Goal: Information Seeking & Learning: Learn about a topic

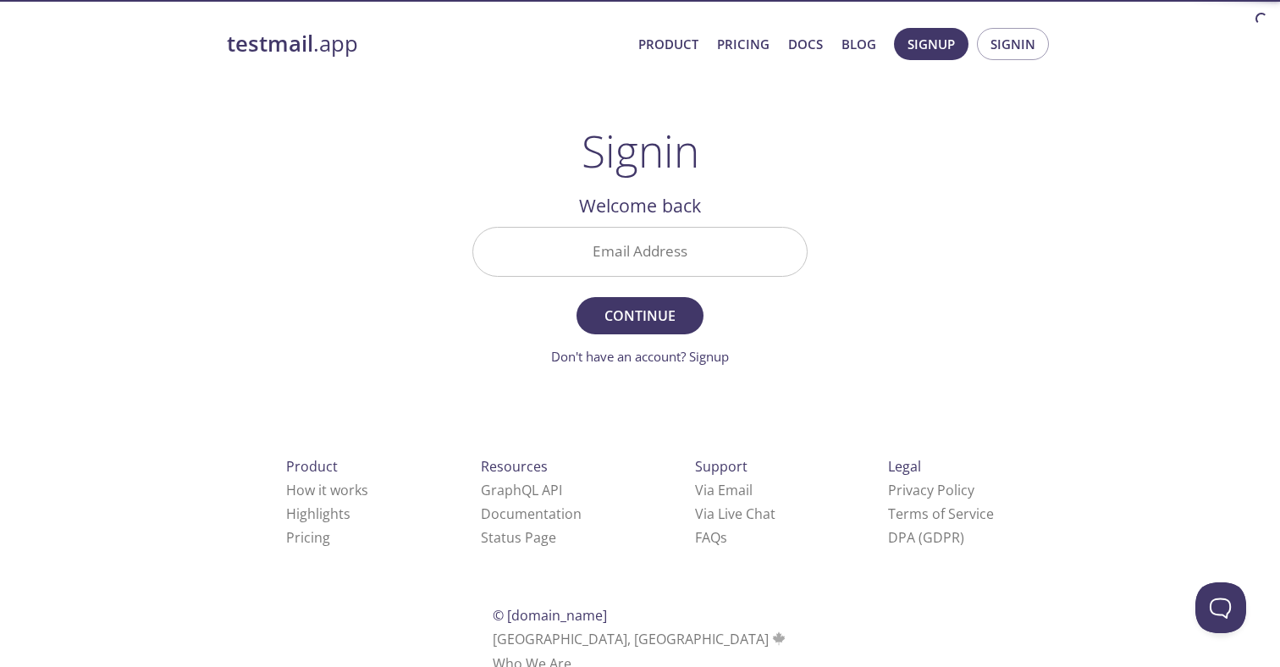
click at [650, 254] on input "Email Address" at bounding box center [640, 252] width 334 height 48
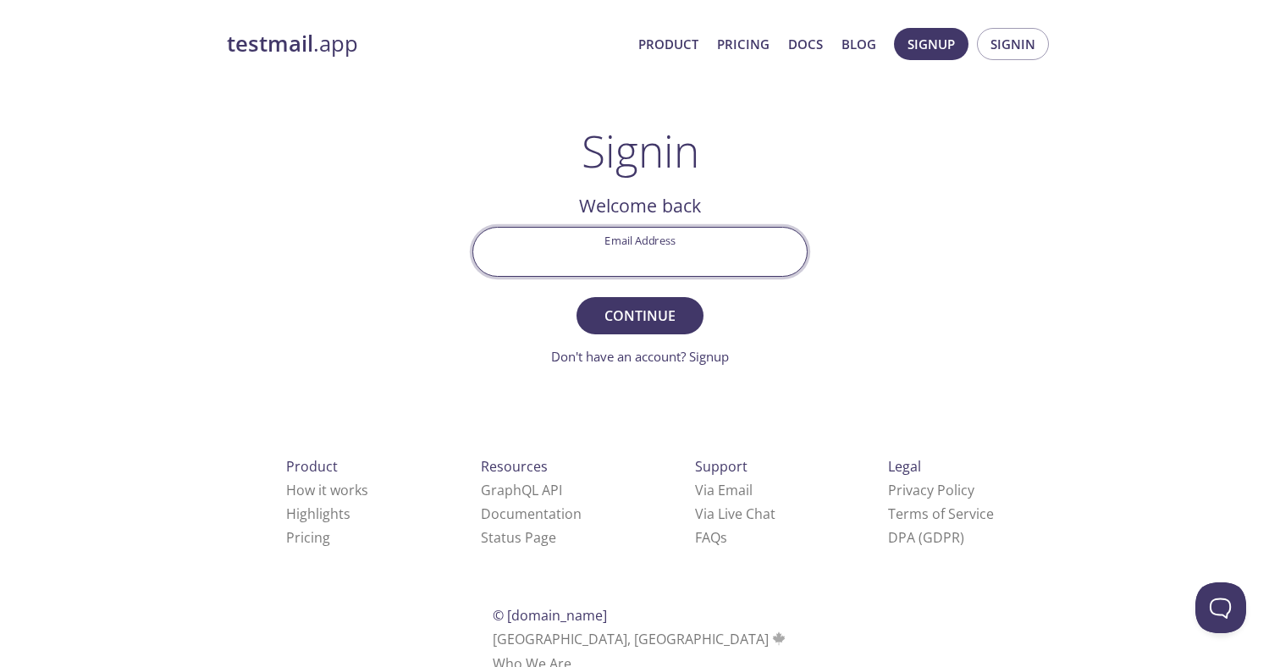
type input "[EMAIL_ADDRESS][DOMAIN_NAME]"
click at [654, 304] on span "Continue" at bounding box center [640, 316] width 90 height 24
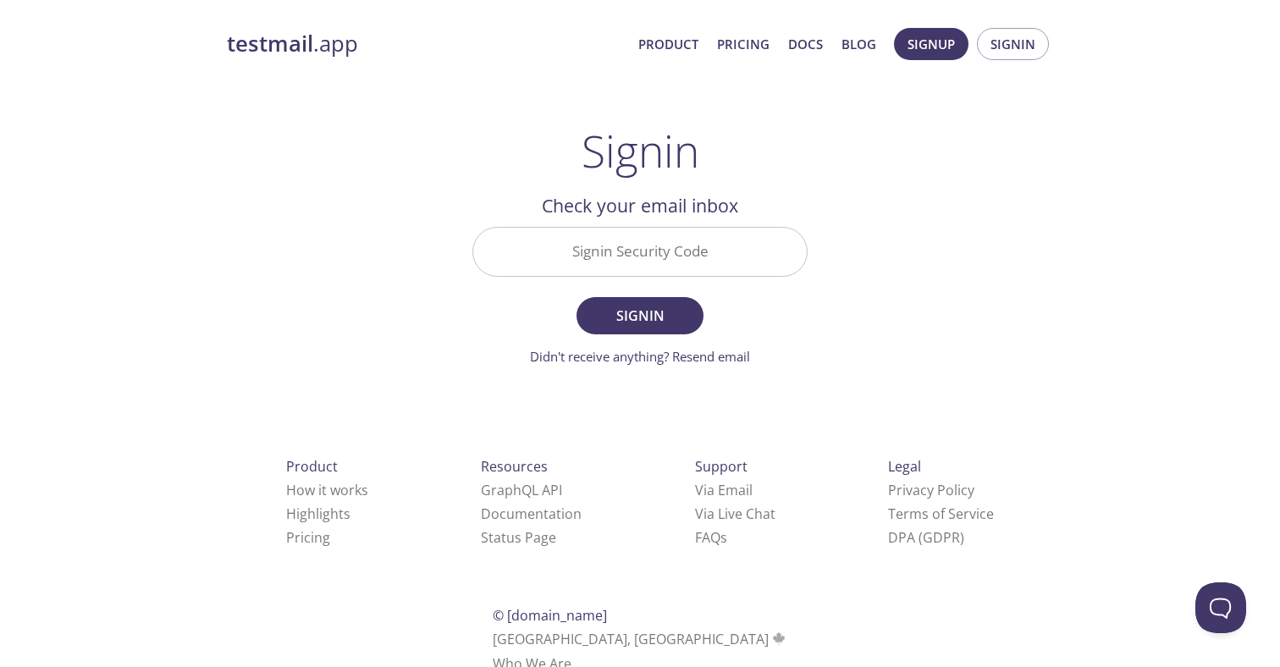
click at [616, 240] on input "Signin Security Code" at bounding box center [640, 252] width 334 height 48
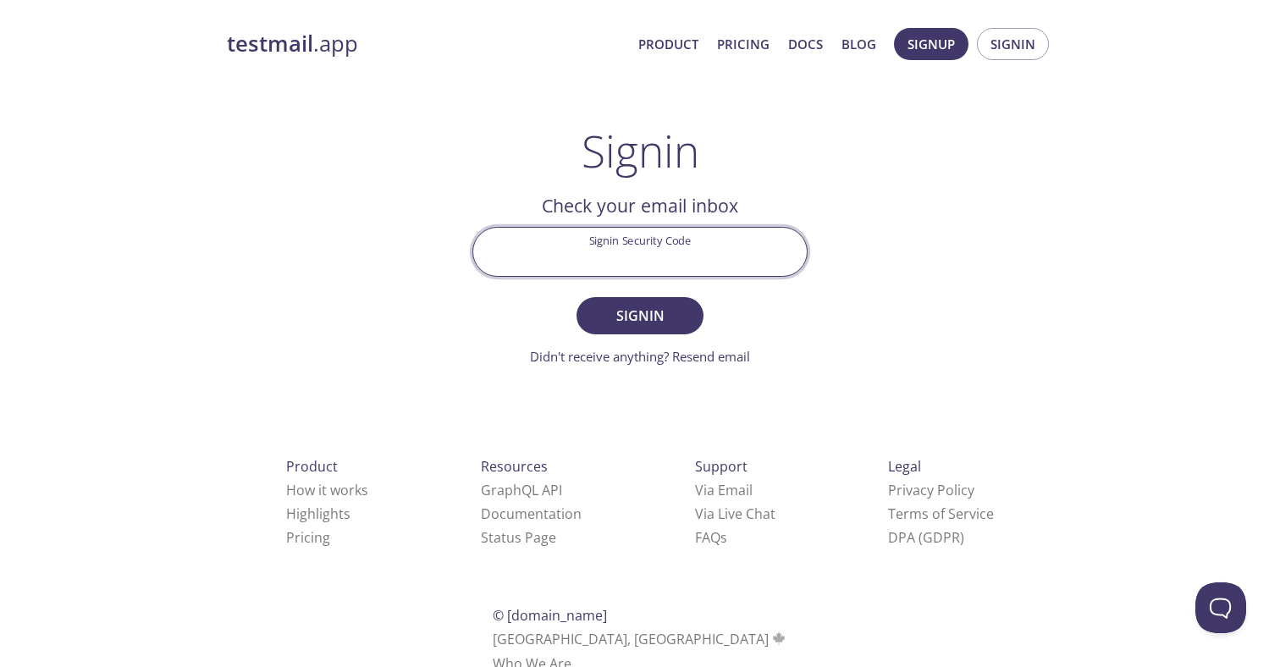
paste input "H853GRE"
type input "H853GRE"
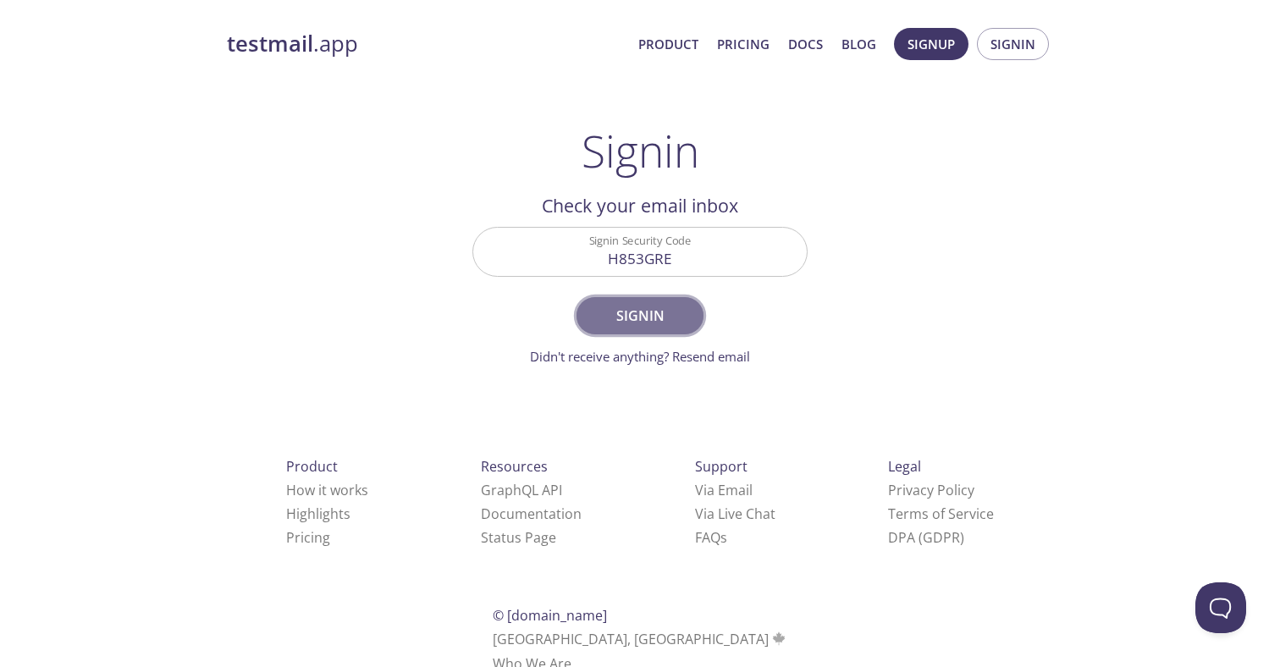
click at [637, 328] on button "Signin" at bounding box center [640, 315] width 127 height 37
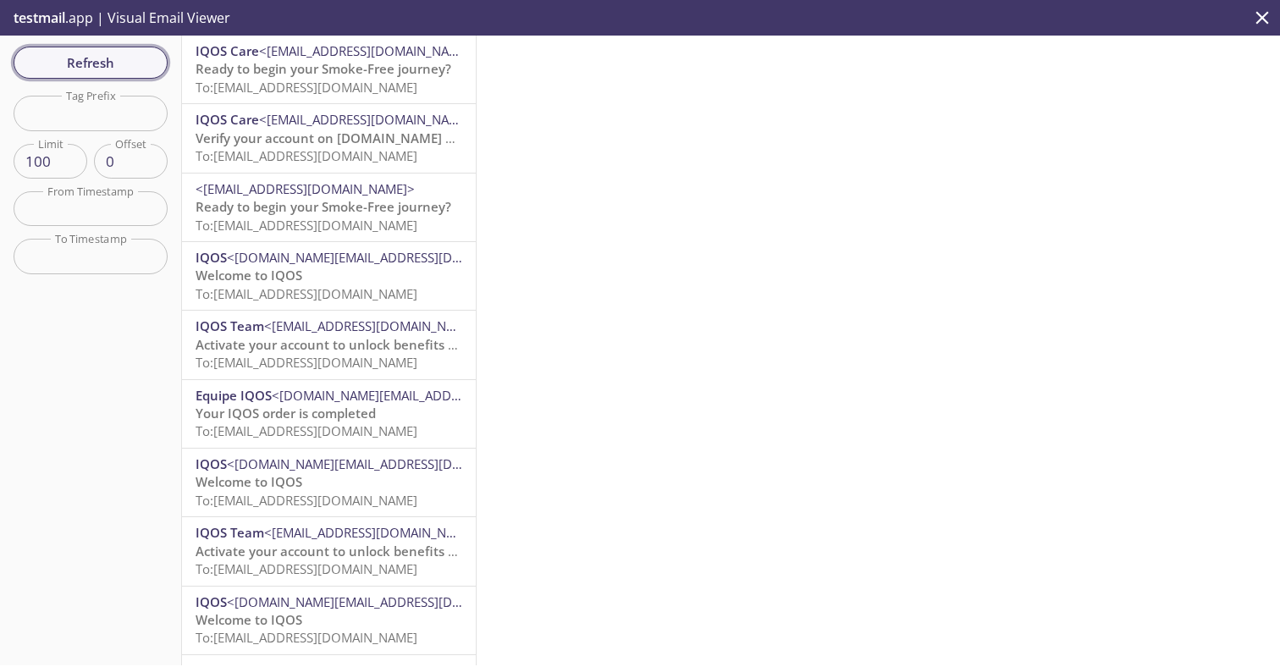
click at [110, 63] on span "Refresh" at bounding box center [90, 63] width 127 height 22
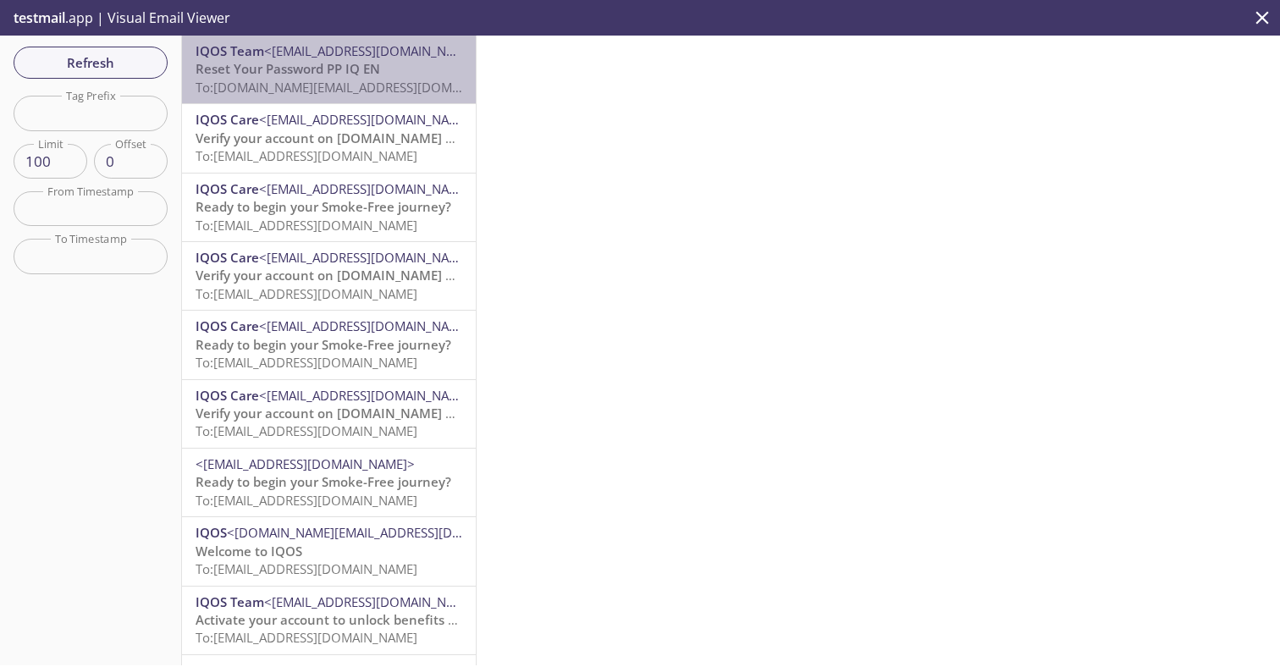
click at [273, 68] on span "Reset Your Password PP IQ EN" at bounding box center [288, 68] width 185 height 17
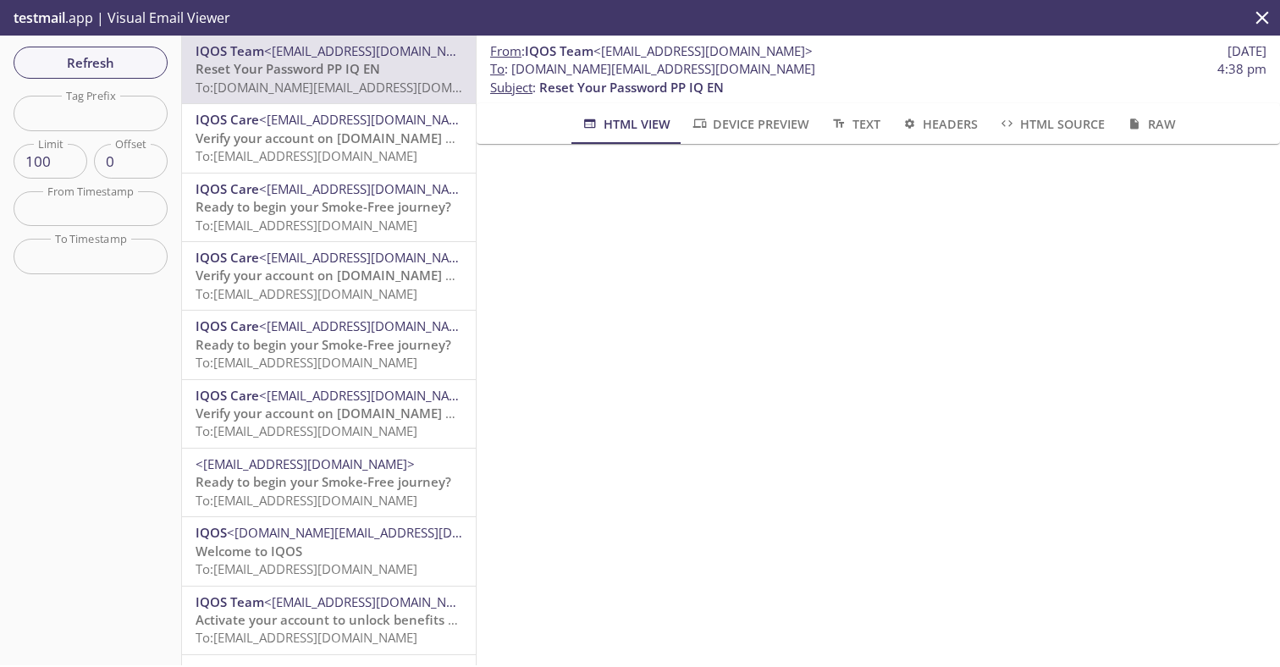
click at [940, 128] on span "Headers" at bounding box center [939, 123] width 77 height 21
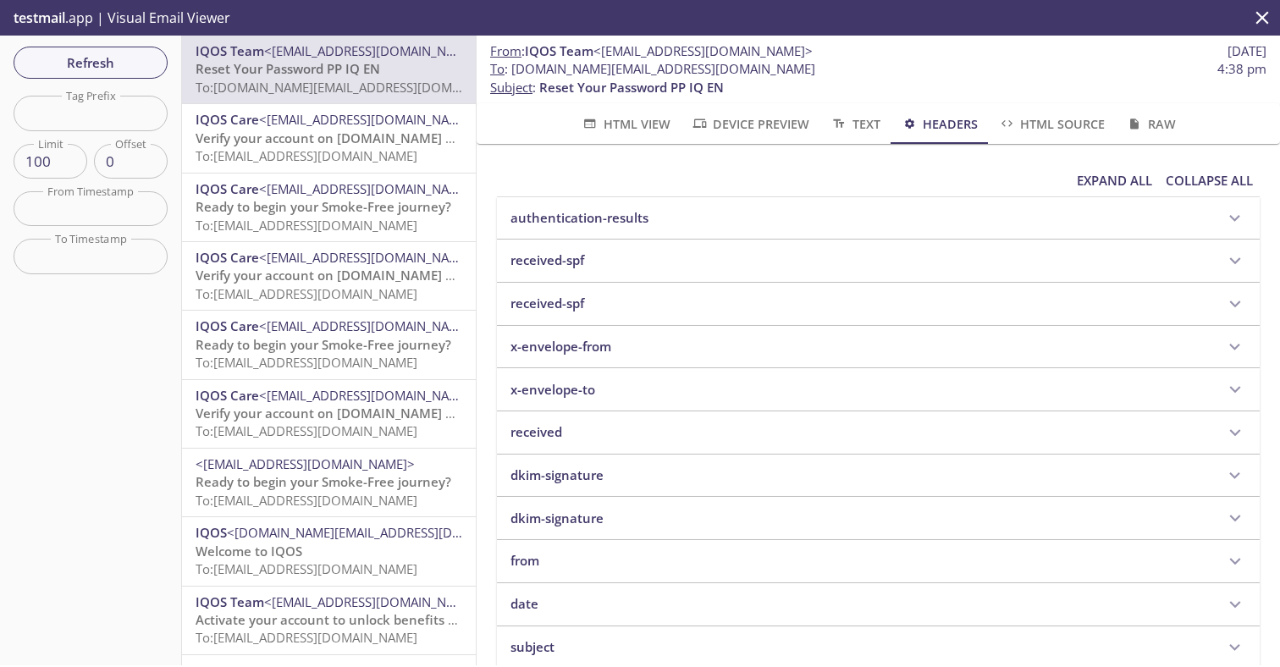
click at [1057, 128] on span "HTML Source" at bounding box center [1051, 123] width 107 height 21
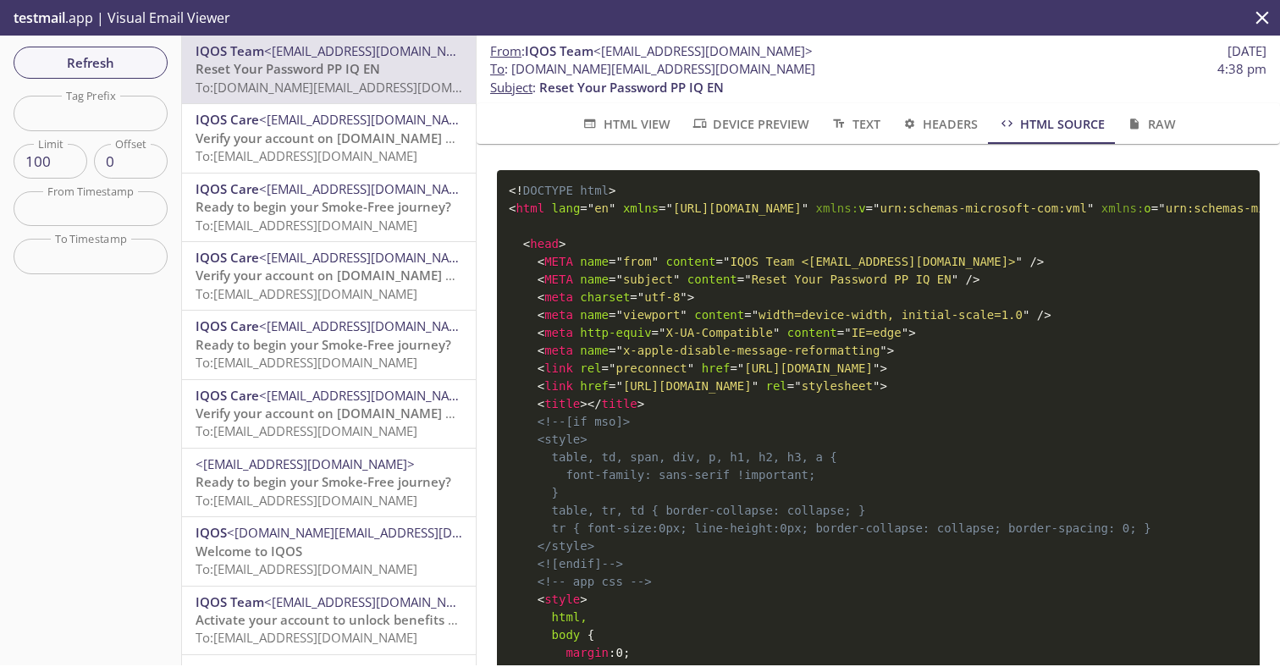
click at [625, 119] on span "HTML View" at bounding box center [625, 123] width 89 height 21
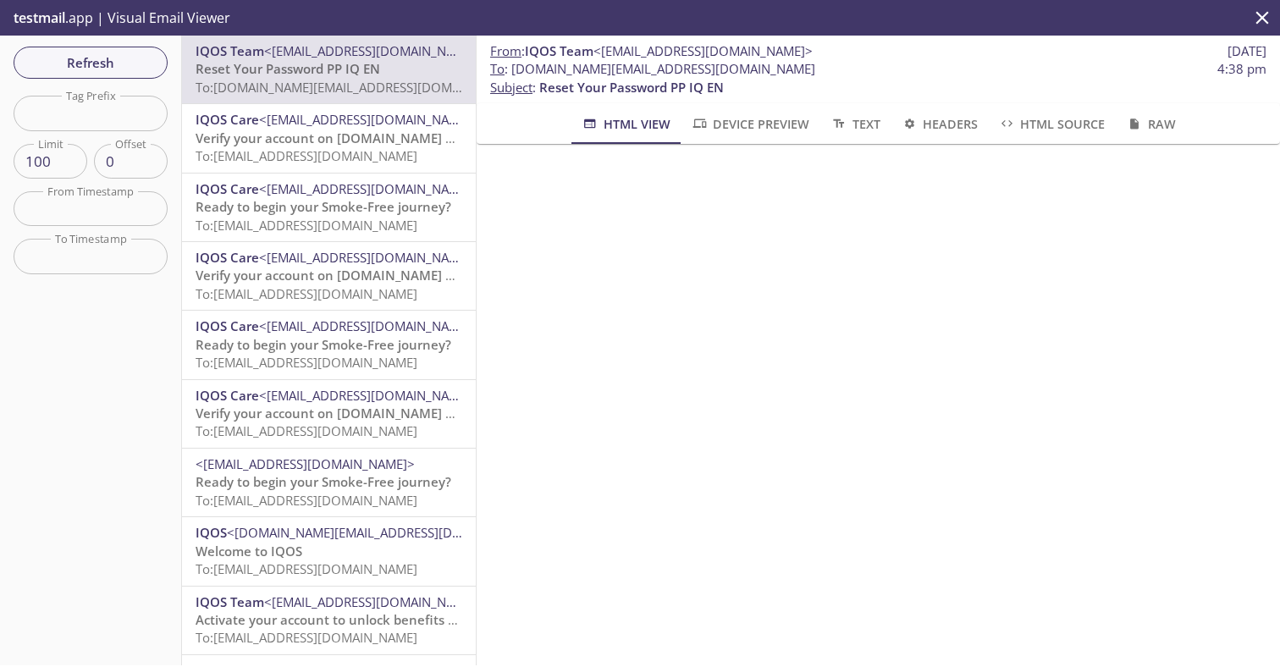
click at [723, 124] on span "Device Preview" at bounding box center [750, 123] width 119 height 21
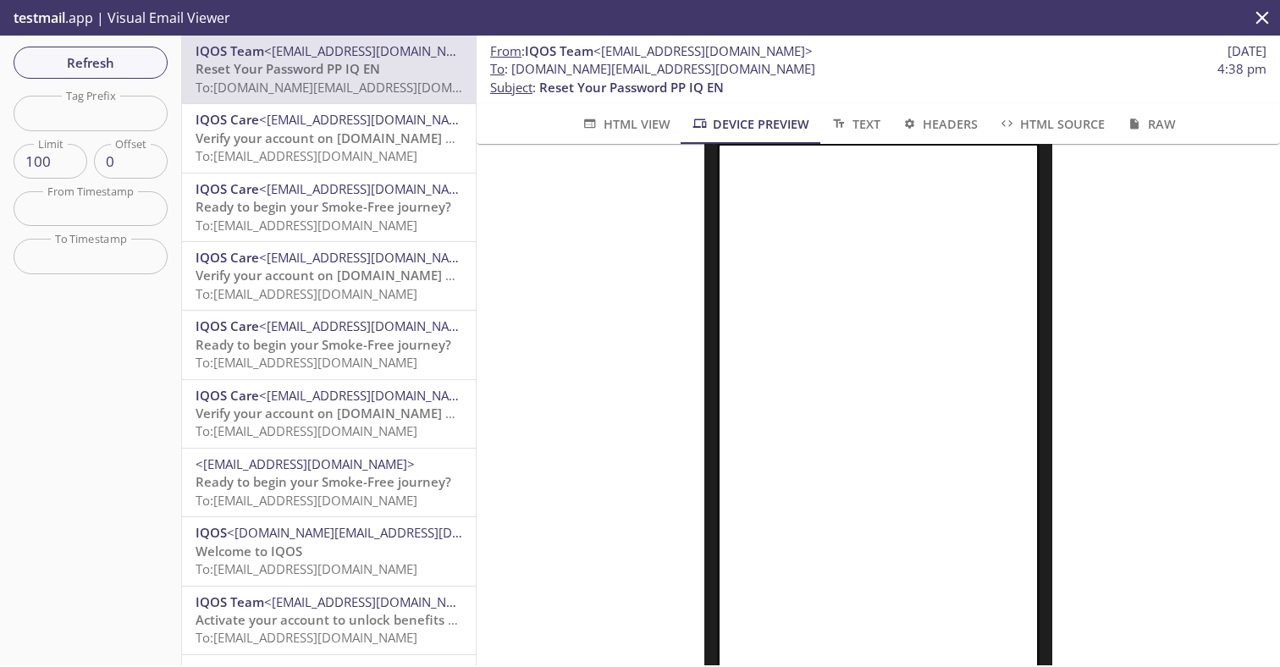
scroll to position [99, 0]
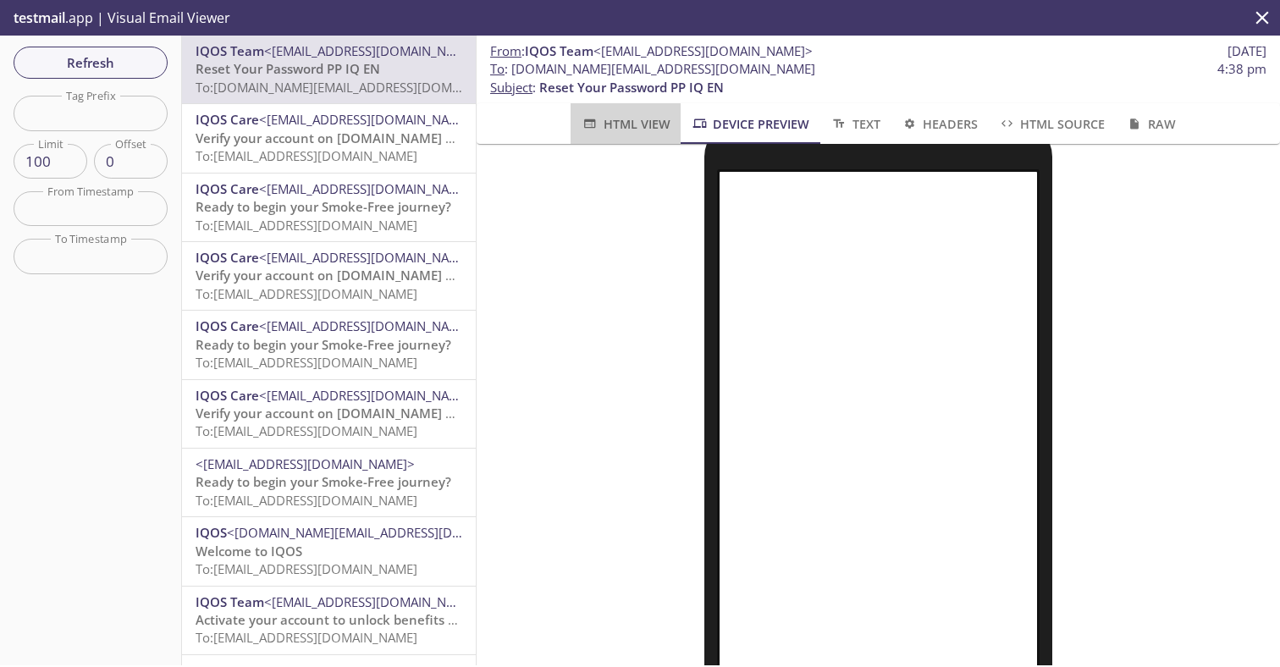
click at [651, 128] on span "HTML View" at bounding box center [625, 123] width 89 height 21
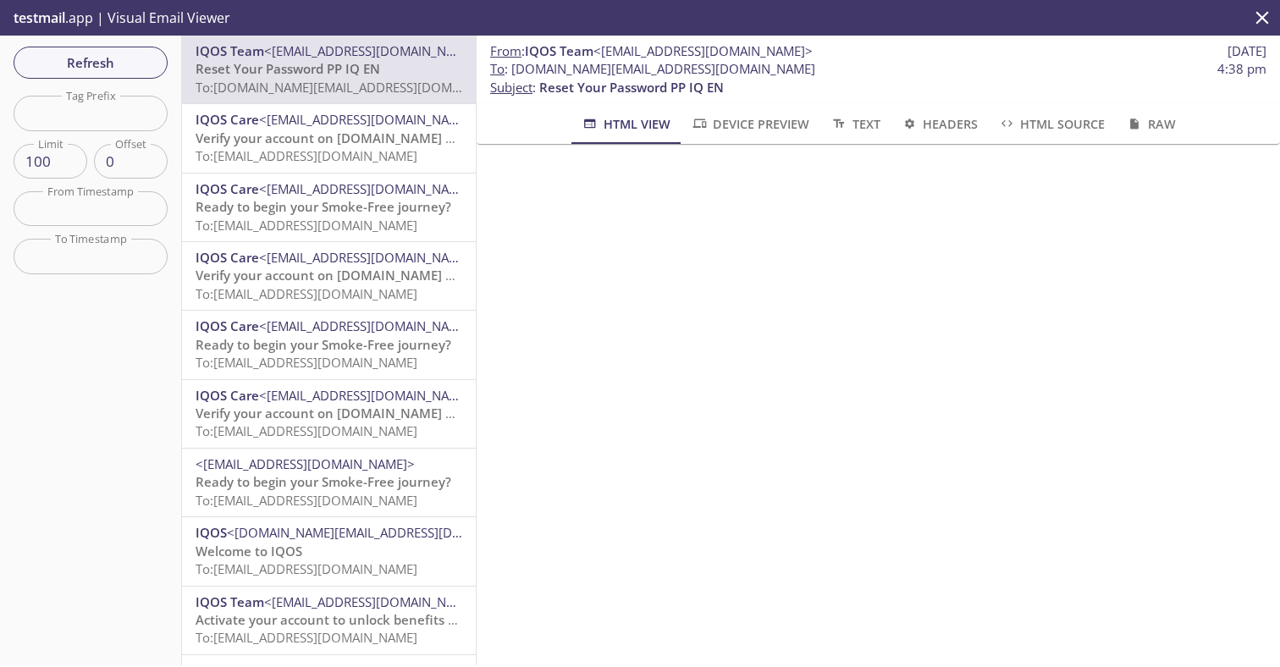
click at [729, 125] on span "Device Preview" at bounding box center [750, 123] width 119 height 21
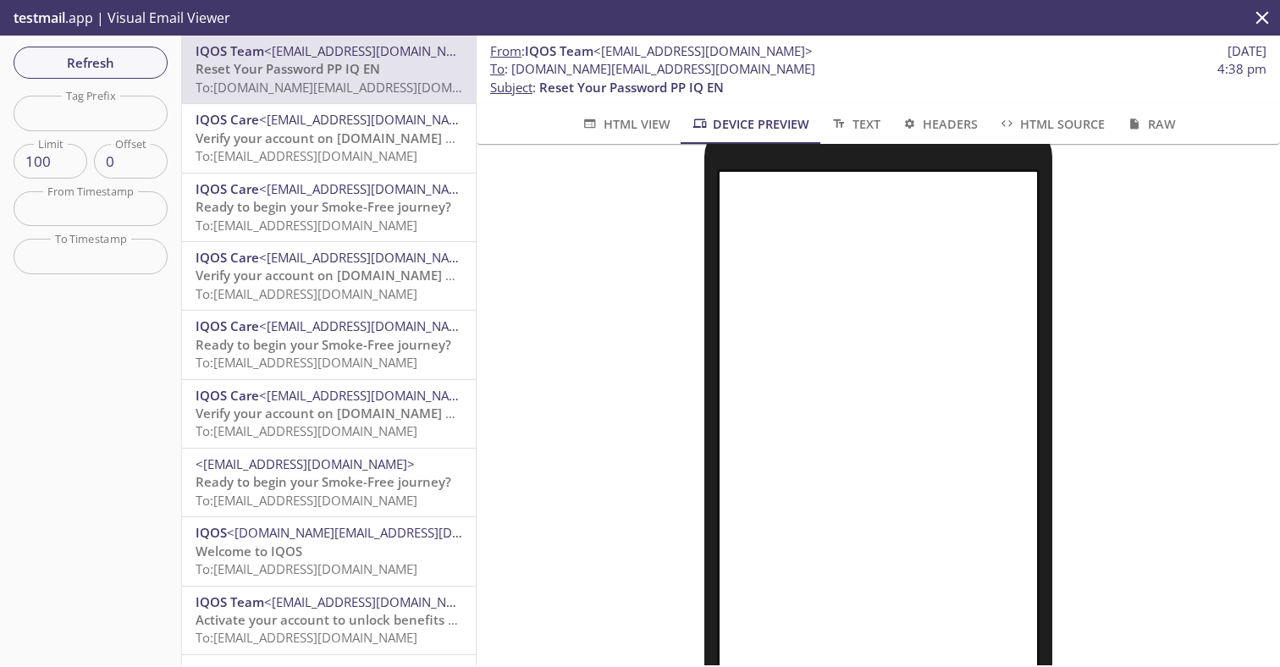
click at [887, 124] on button "Text" at bounding box center [855, 123] width 70 height 41
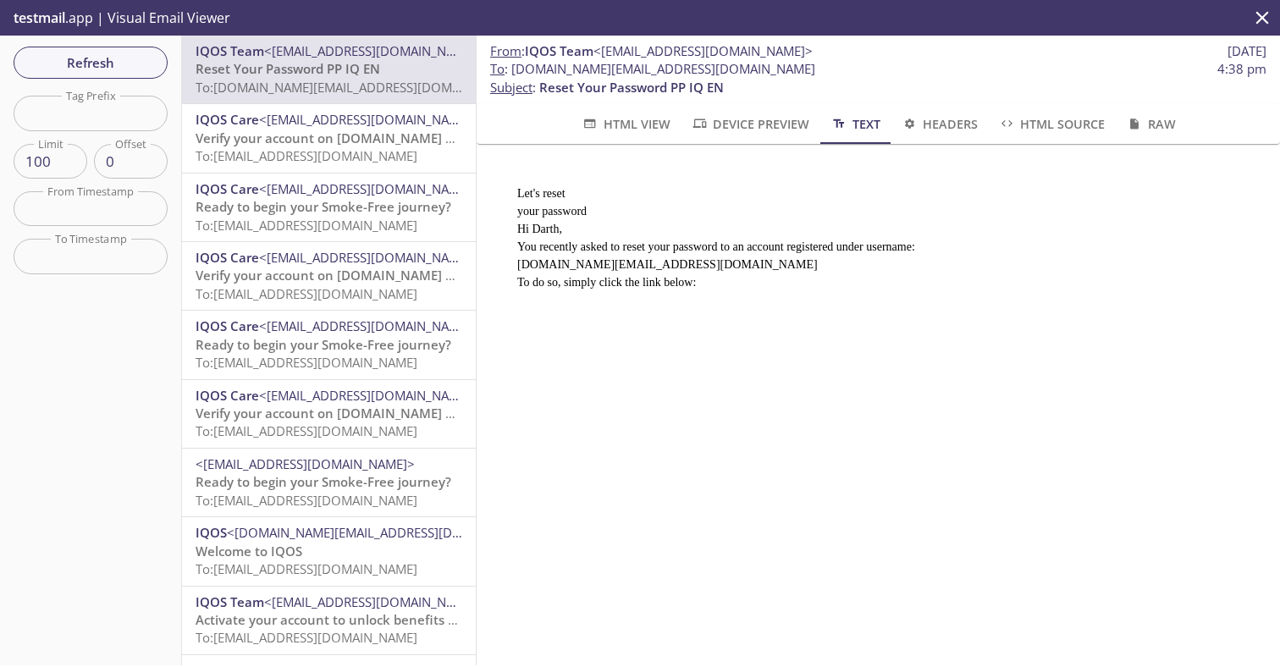
scroll to position [0, 0]
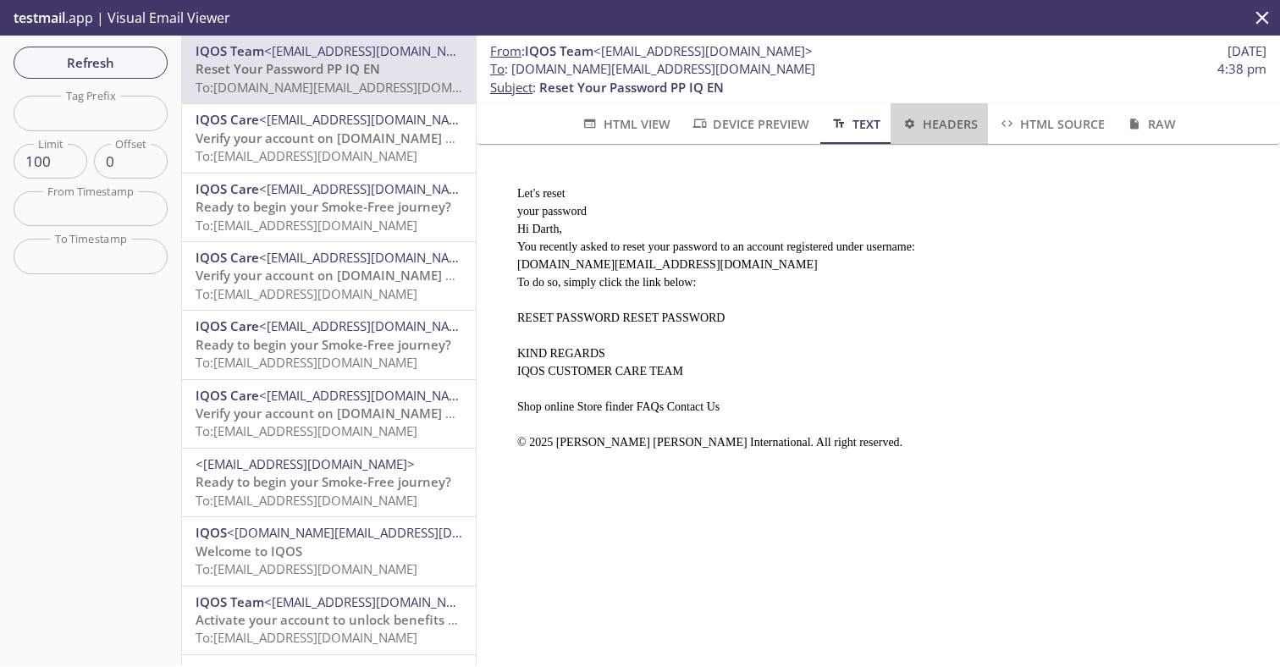
click at [940, 123] on span "Headers" at bounding box center [939, 123] width 77 height 21
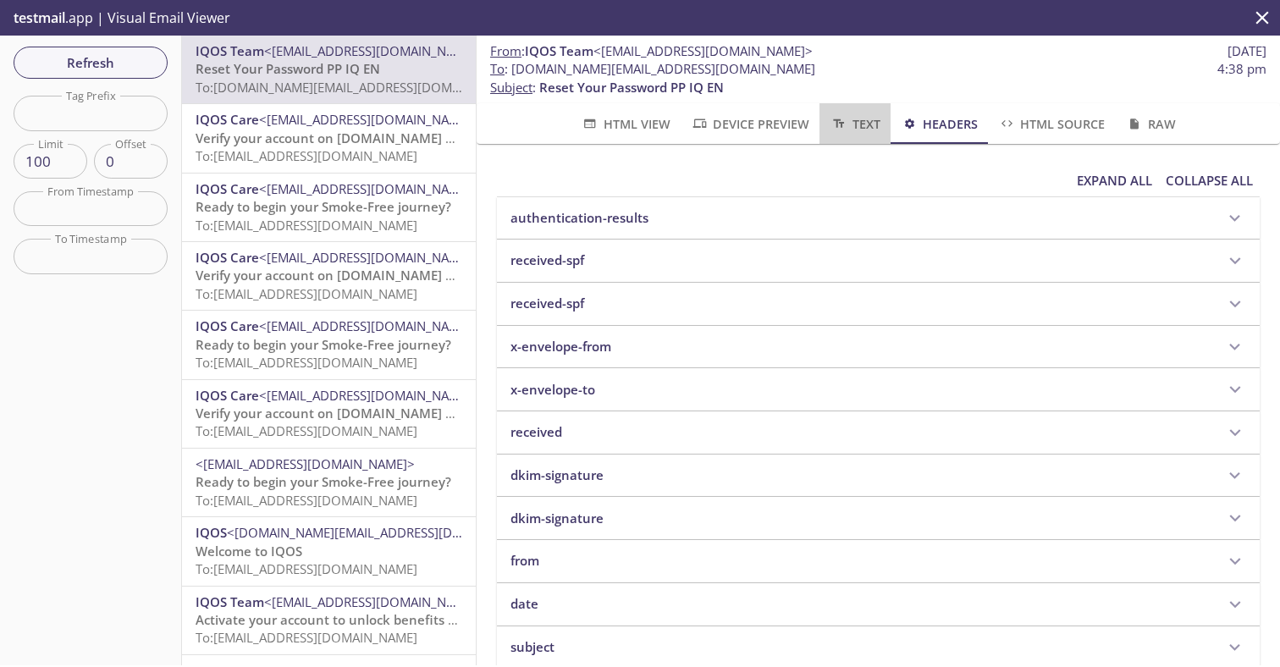
click at [851, 130] on span "Text" at bounding box center [855, 123] width 50 height 21
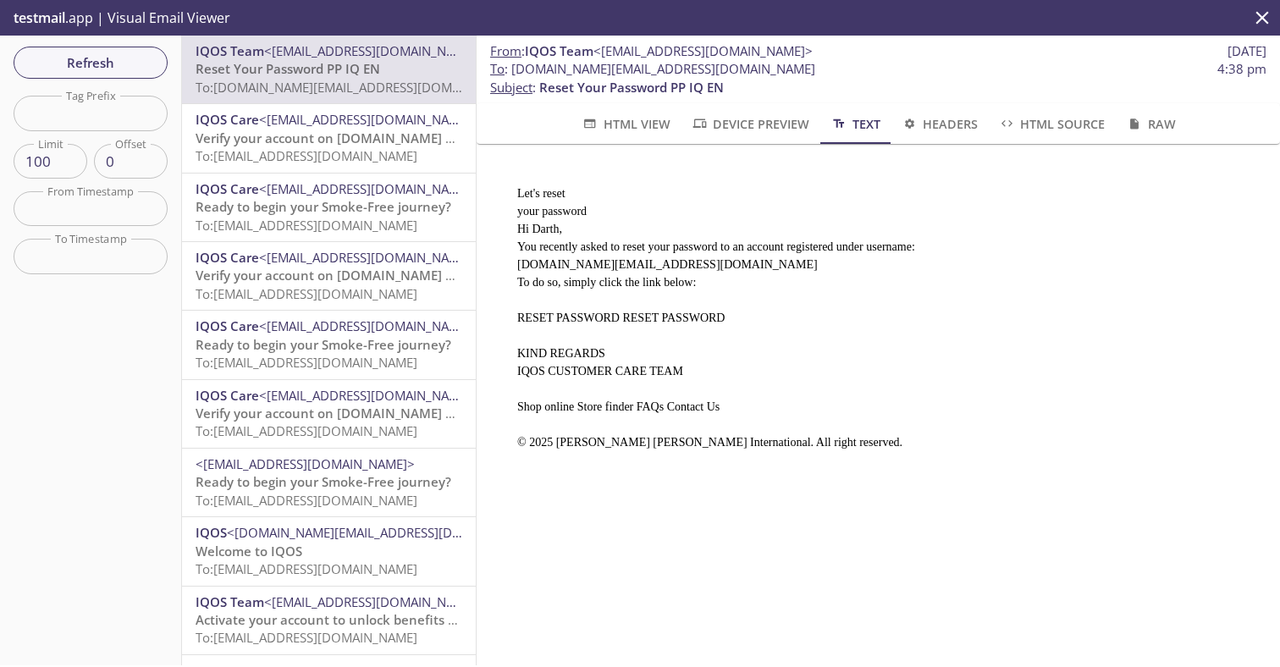
click at [1024, 118] on span "HTML Source" at bounding box center [1051, 123] width 107 height 21
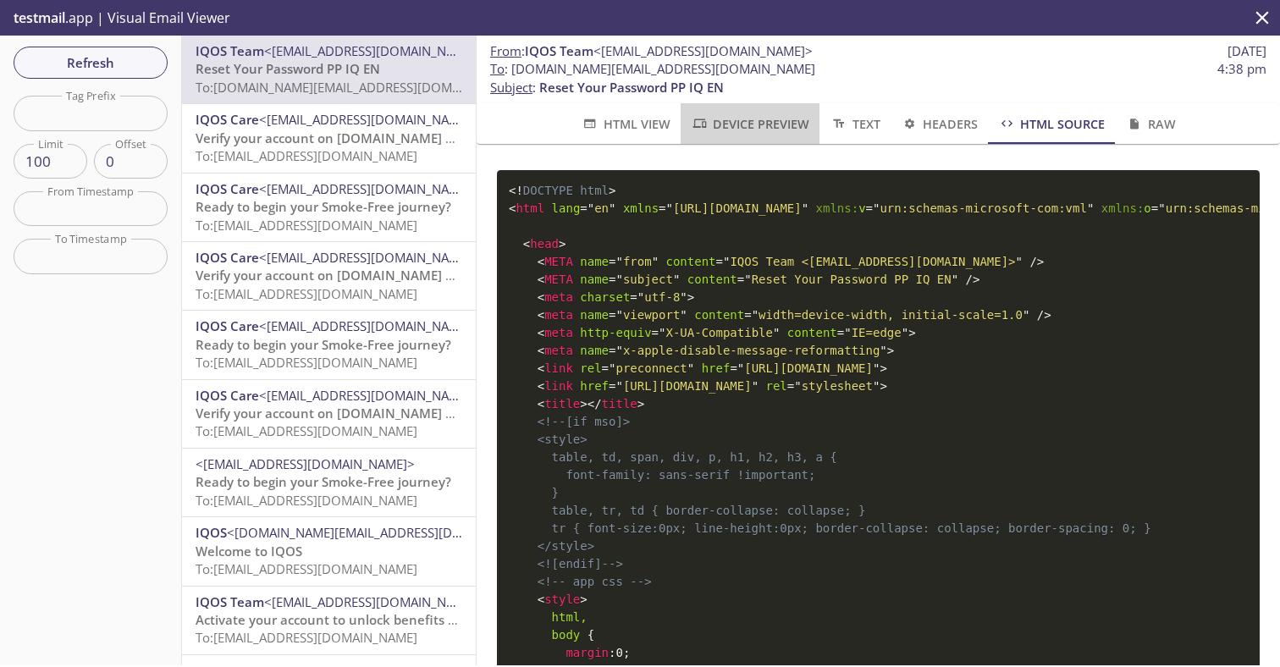
click at [742, 124] on span "Device Preview" at bounding box center [750, 123] width 119 height 21
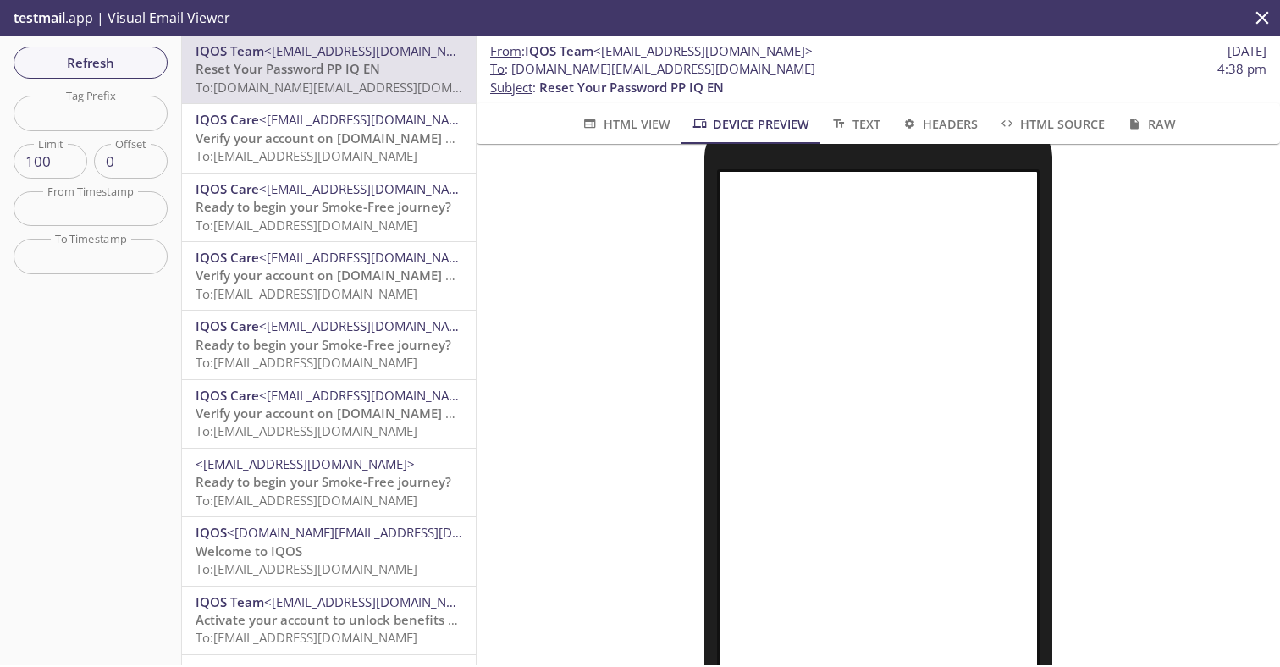
click at [634, 124] on span "HTML View" at bounding box center [625, 123] width 89 height 21
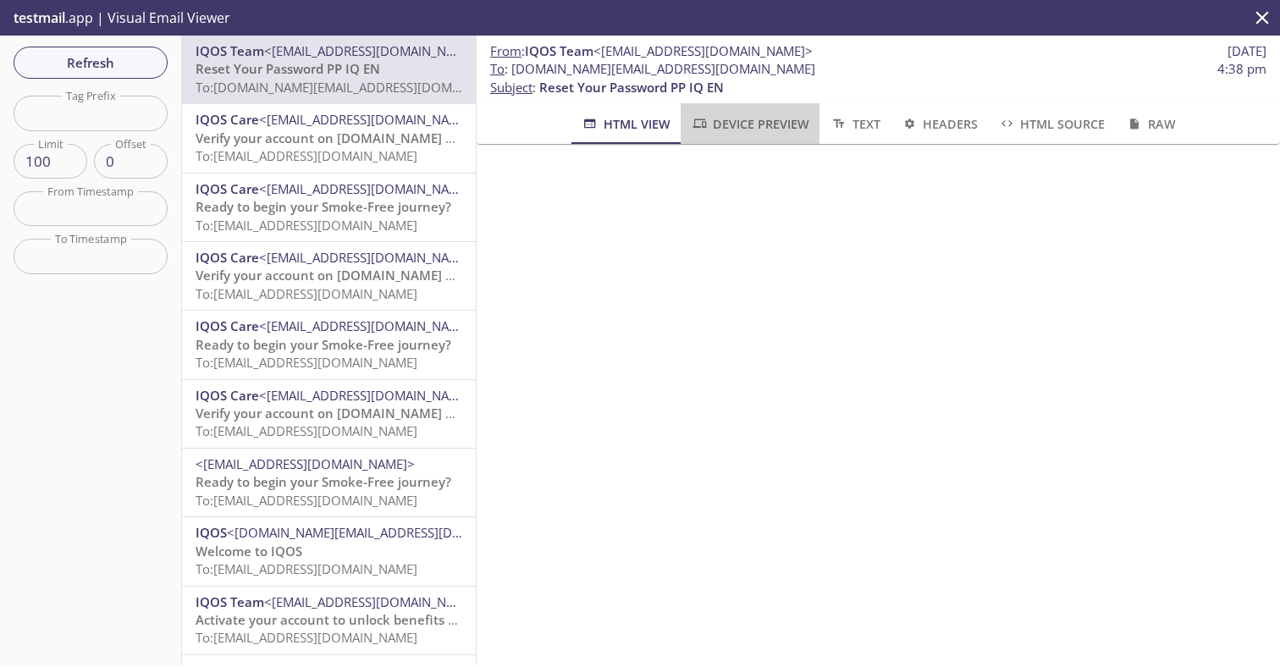
click at [720, 117] on span "Device Preview" at bounding box center [750, 123] width 119 height 21
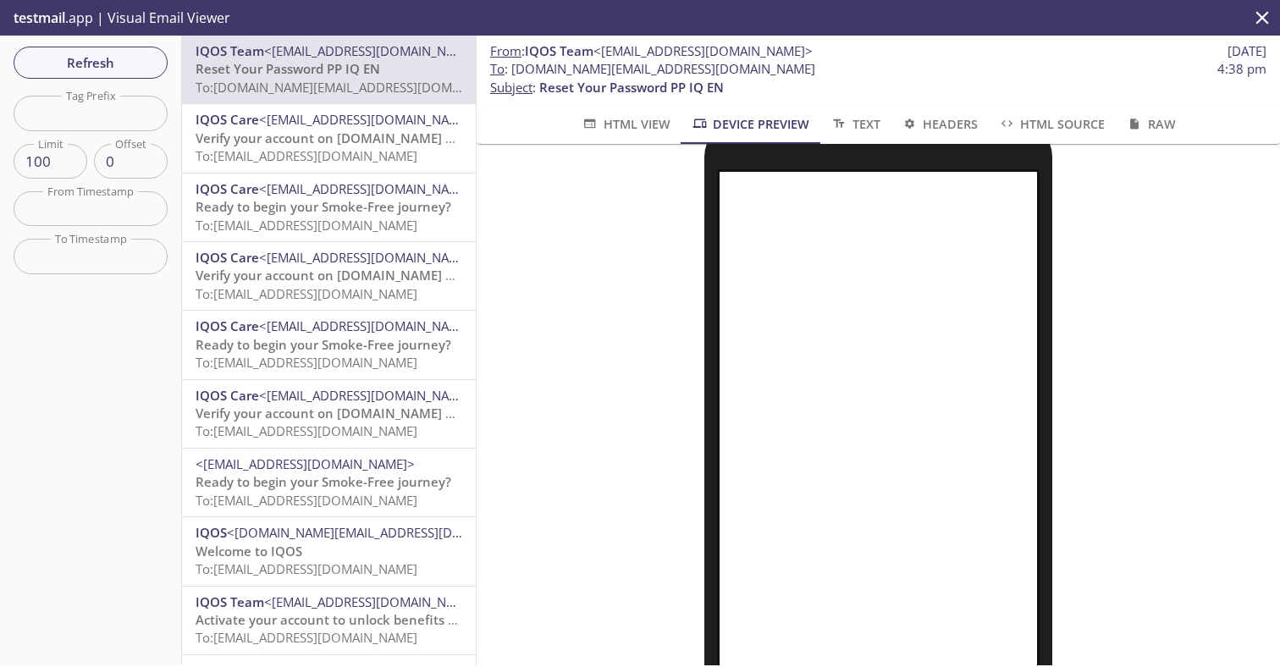
click at [622, 130] on span "HTML View" at bounding box center [625, 123] width 89 height 21
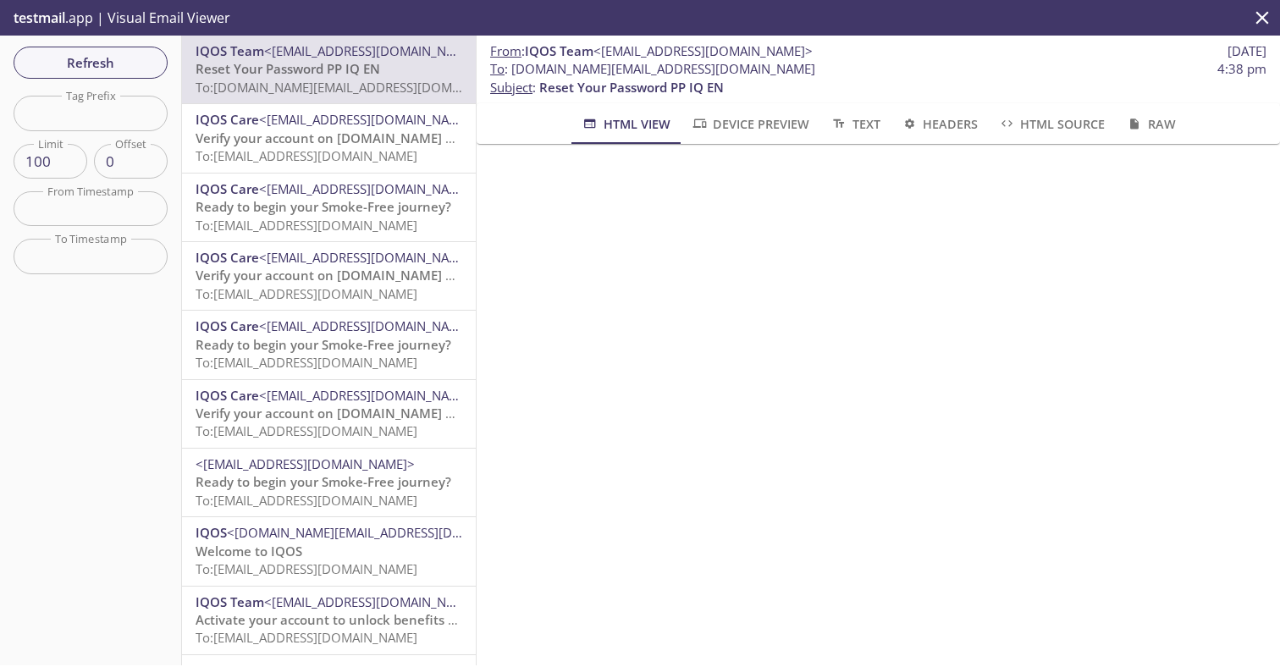
click at [731, 124] on span "Device Preview" at bounding box center [750, 123] width 119 height 21
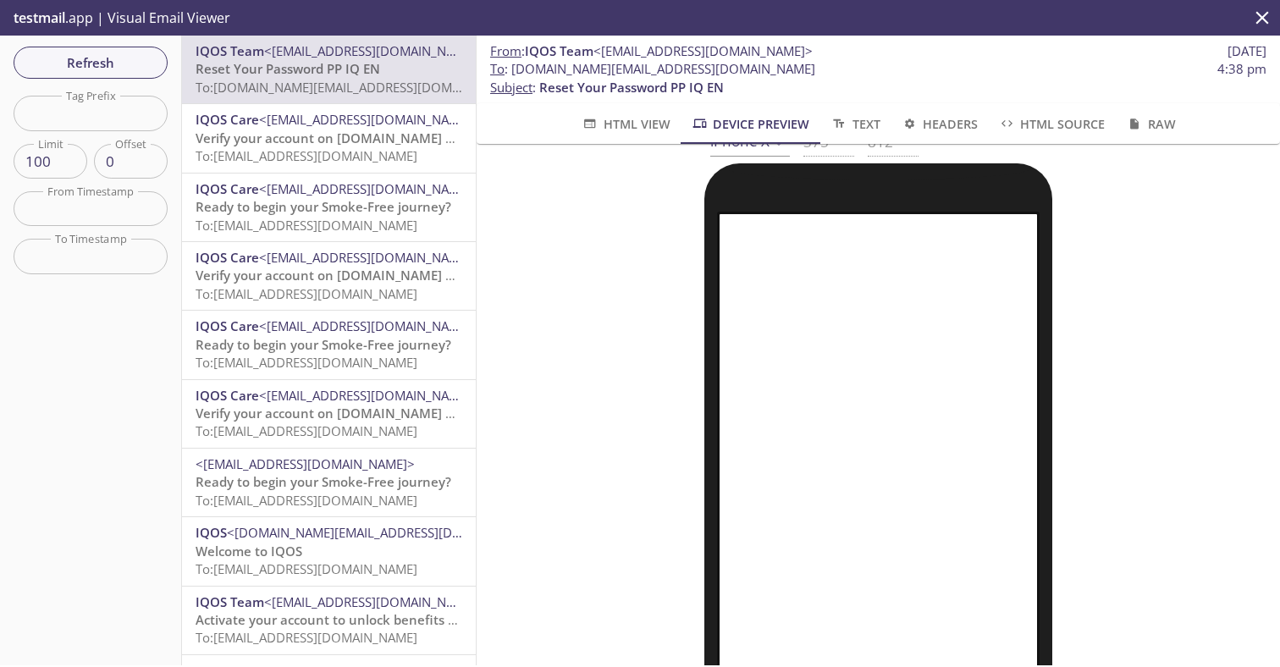
scroll to position [47, 0]
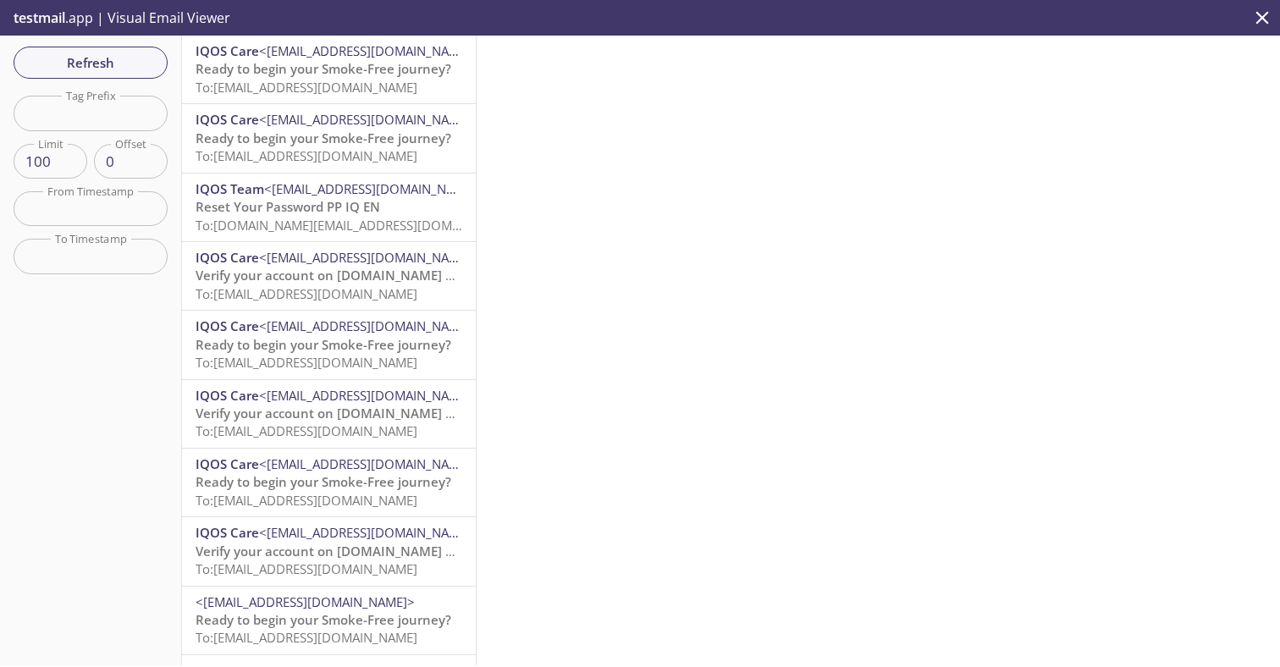
click at [320, 207] on span "Reset Your Password PP IQ EN" at bounding box center [288, 206] width 185 height 17
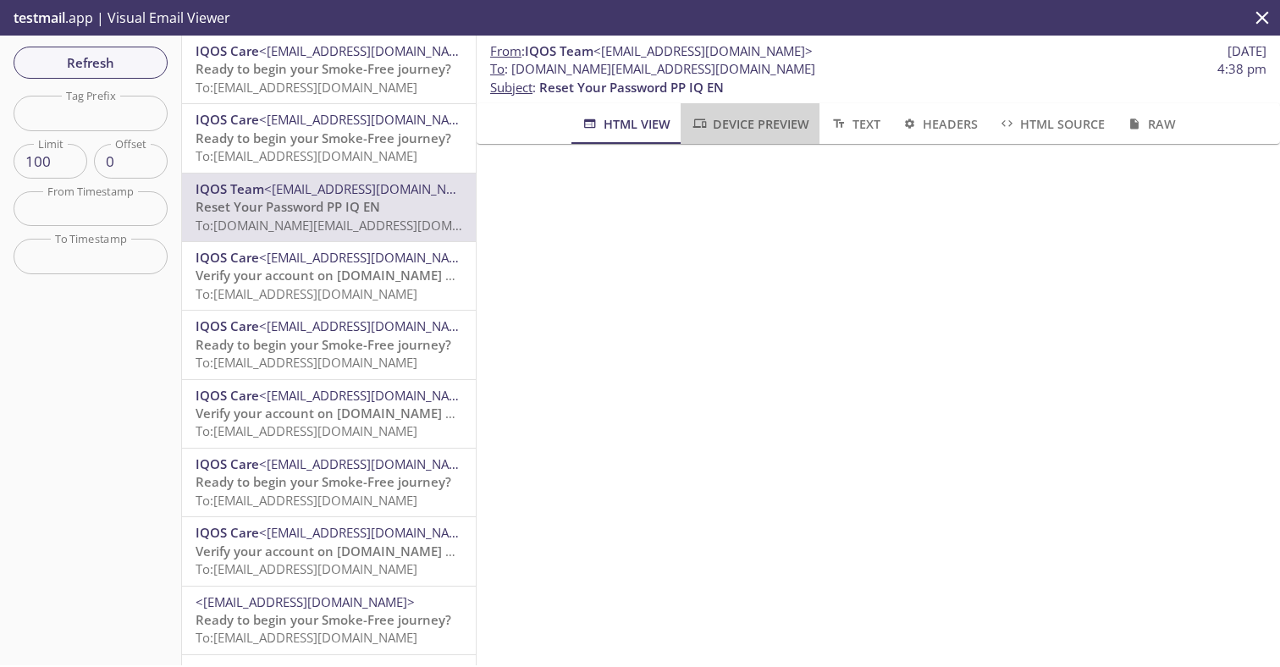
click at [769, 130] on span "Device Preview" at bounding box center [750, 123] width 119 height 21
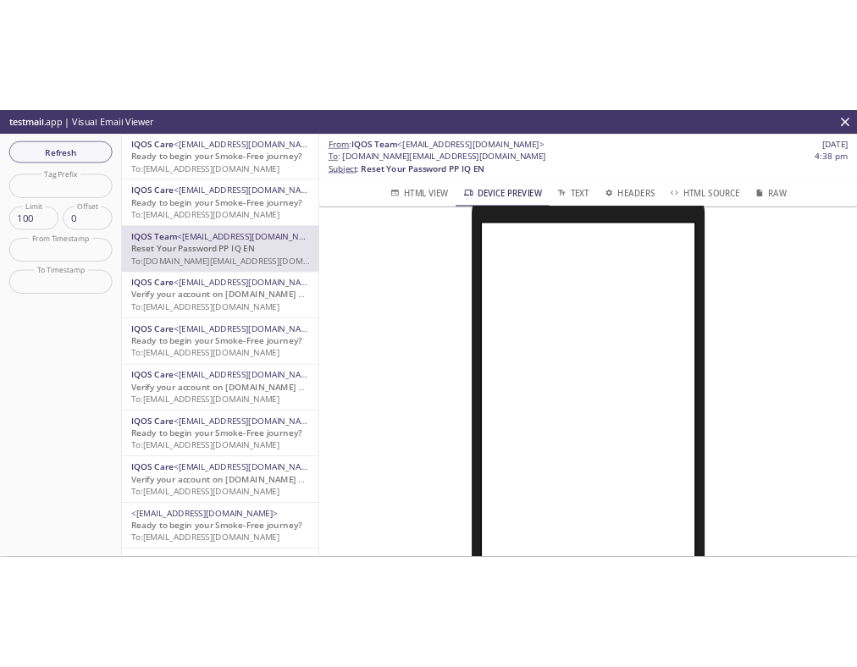
scroll to position [75, 0]
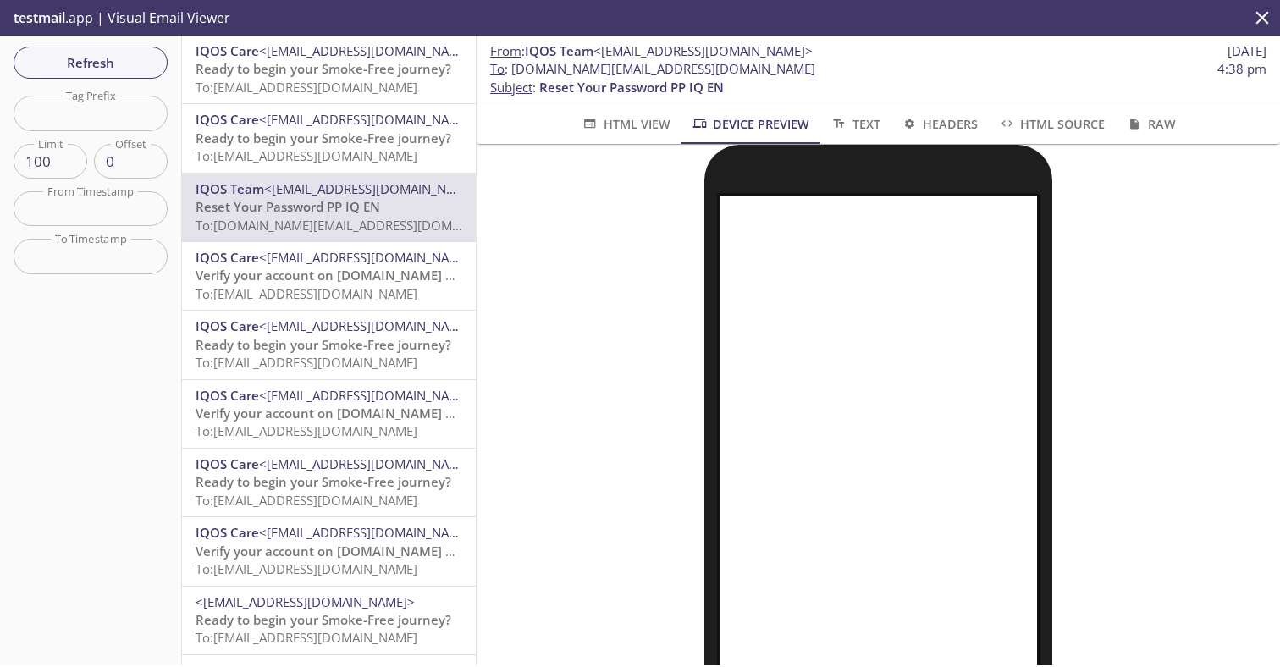
click at [579, 94] on span "Reset Your Password PP IQ EN" at bounding box center [631, 87] width 185 height 17
click at [744, 86] on p "To : dcxtesting.email_shared_h@inbox.testmail.app 4:38 pm Subject : Reset Your …" at bounding box center [878, 78] width 776 height 36
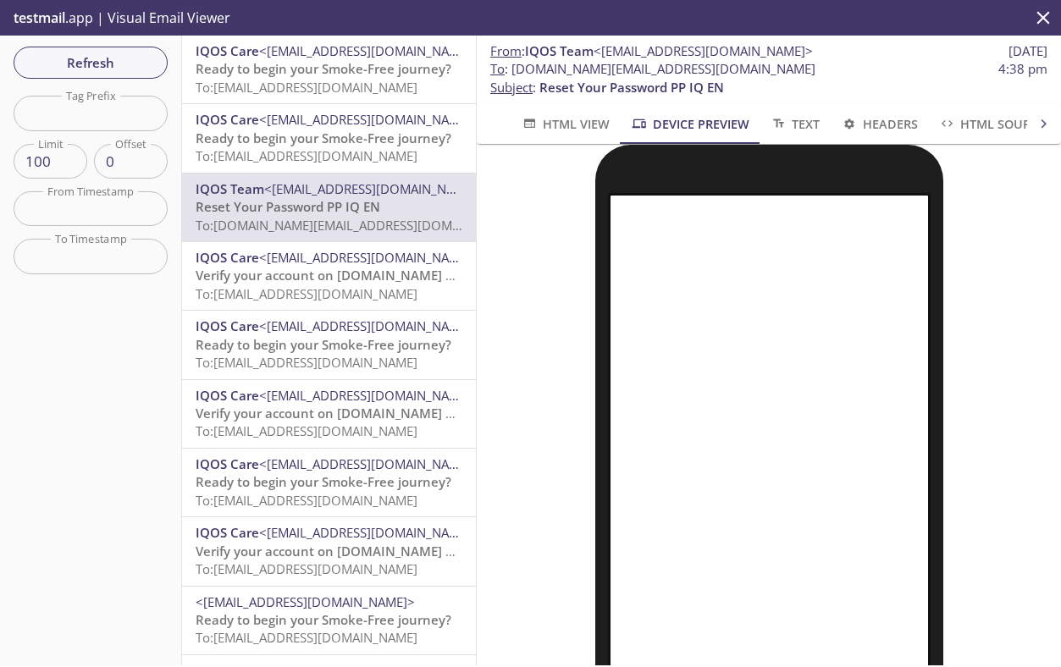
click at [630, 84] on span "Reset Your Password PP IQ EN" at bounding box center [631, 87] width 185 height 17
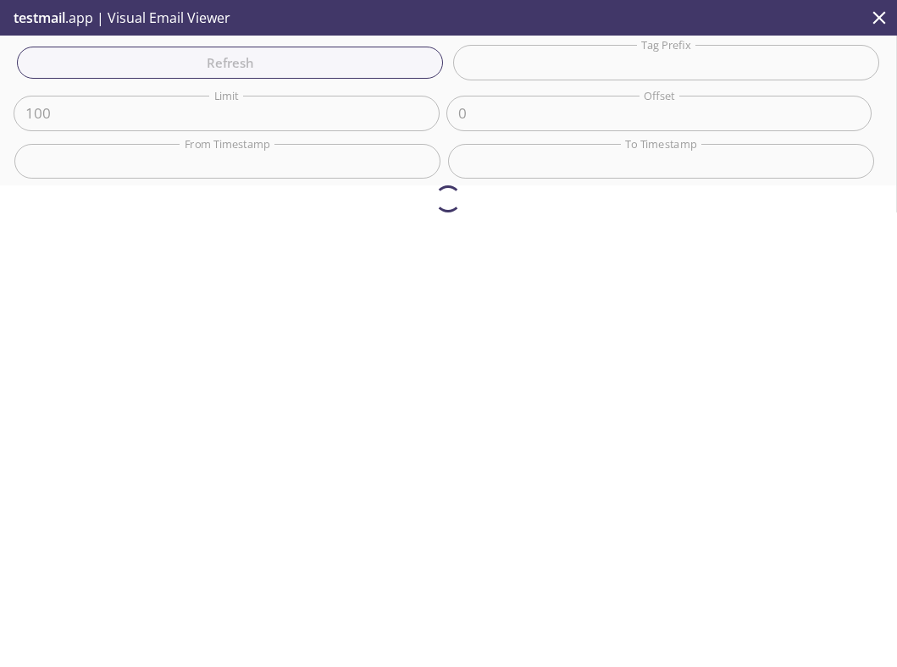
click at [699, 81] on div "Refresh Filters Tag Prefix Tag Prefix Limit 100 Limit Offset 0 Offset From Time…" at bounding box center [448, 111] width 897 height 150
click at [684, 90] on div "Refresh Filters Tag Prefix Tag Prefix Limit 100 Limit Offset 0 Offset From Time…" at bounding box center [448, 111] width 897 height 150
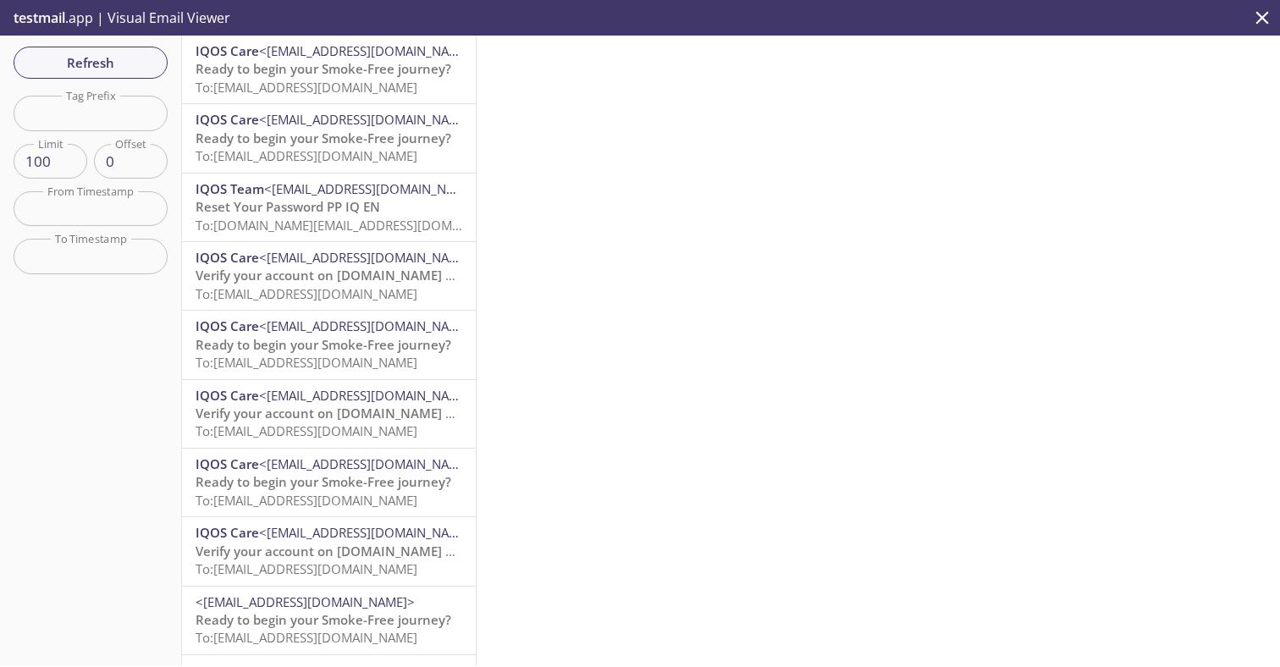
click at [330, 217] on span "To: dcxtesting.email_shared_h@inbox.testmail.app" at bounding box center [357, 225] width 322 height 17
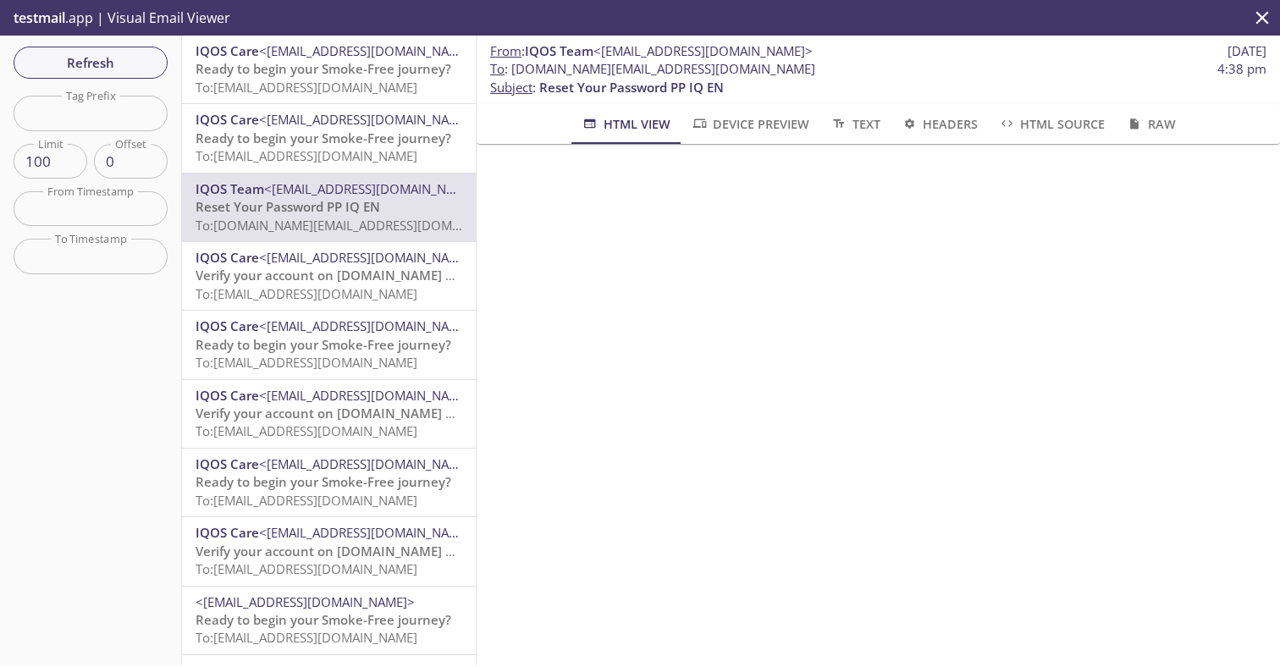
click at [930, 125] on span "Headers" at bounding box center [939, 123] width 77 height 21
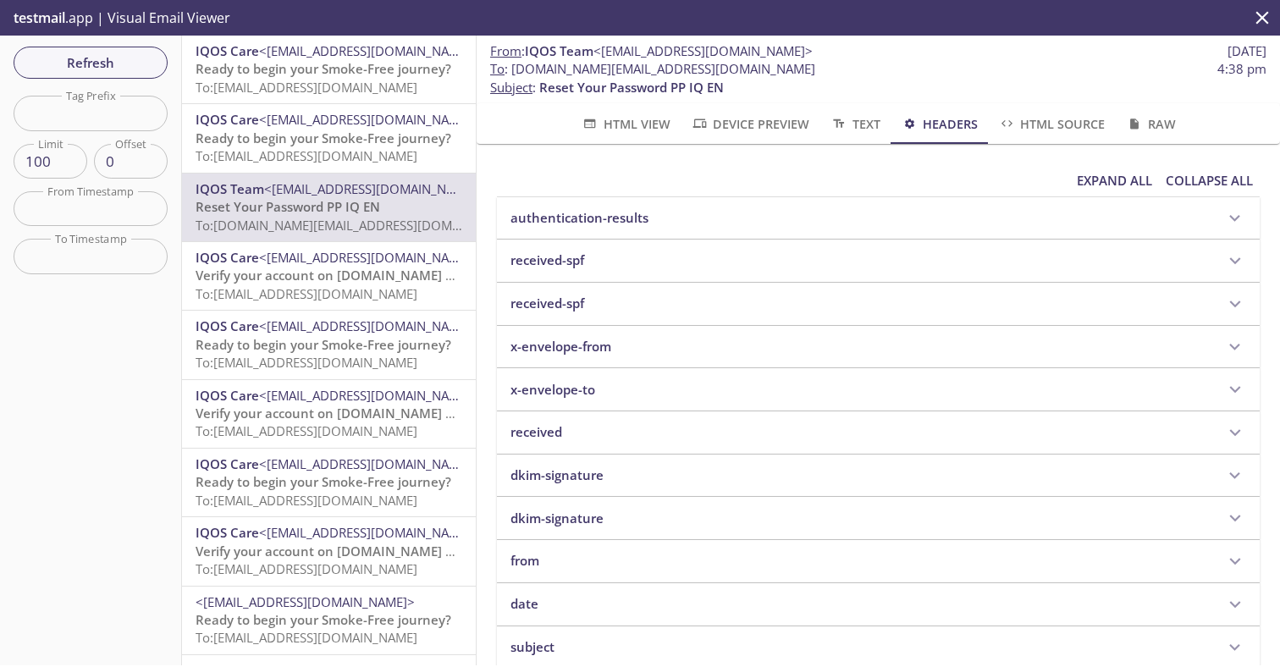
click at [847, 125] on icon "button" at bounding box center [839, 124] width 18 height 14
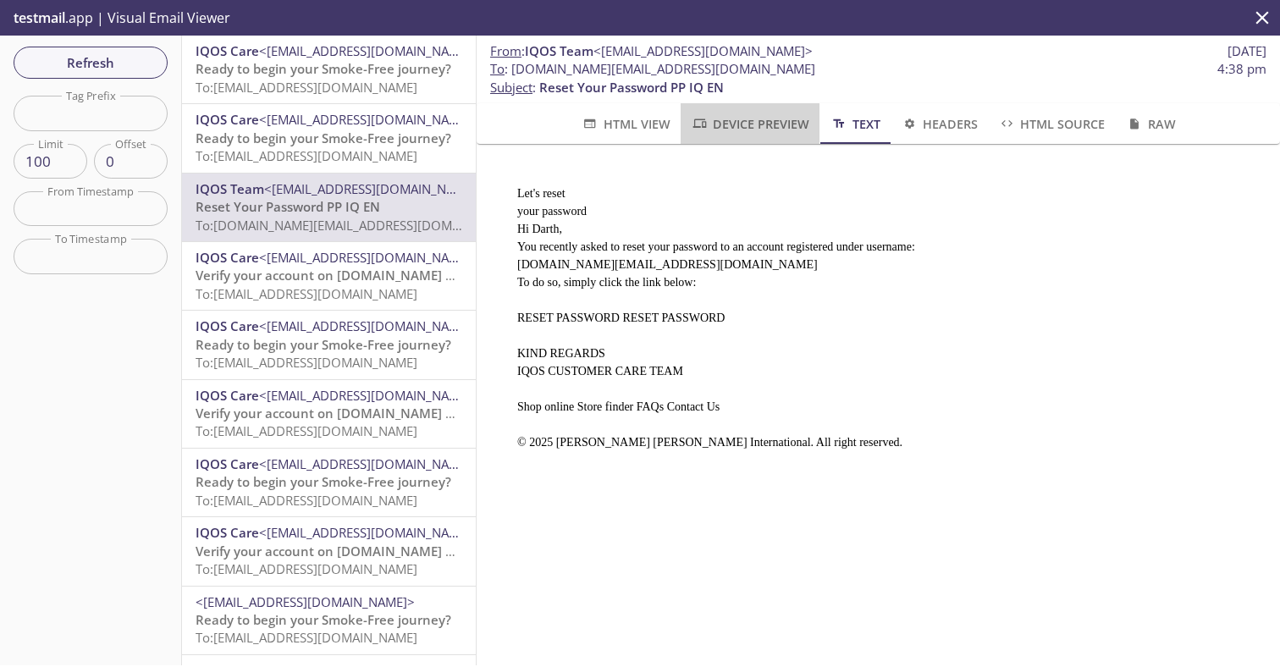
click at [766, 122] on span "Device Preview" at bounding box center [750, 123] width 119 height 21
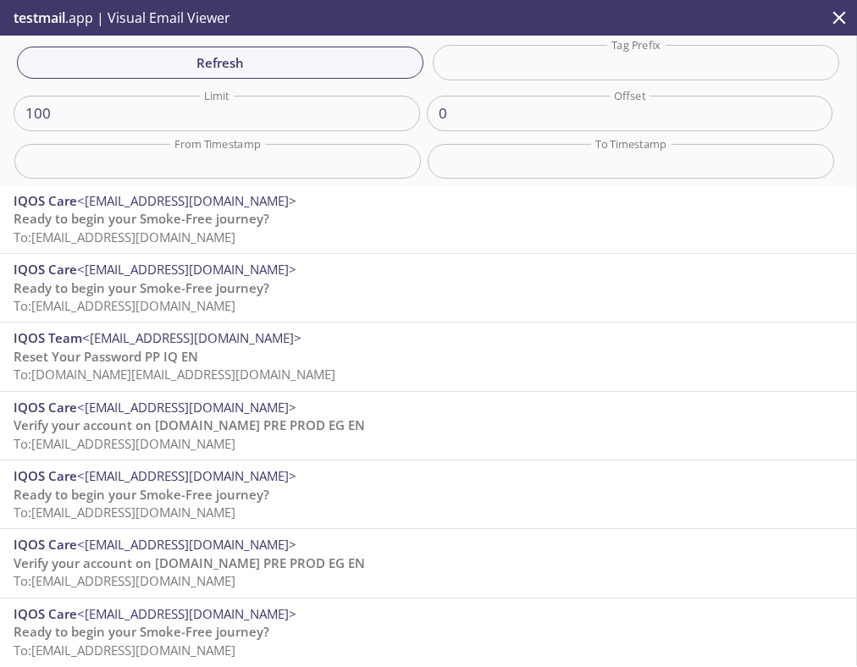
click at [278, 349] on p "Reset Your Password PP IQ EN To: dcxtesting.email_shared_h@inbox.testmail.app" at bounding box center [428, 366] width 829 height 36
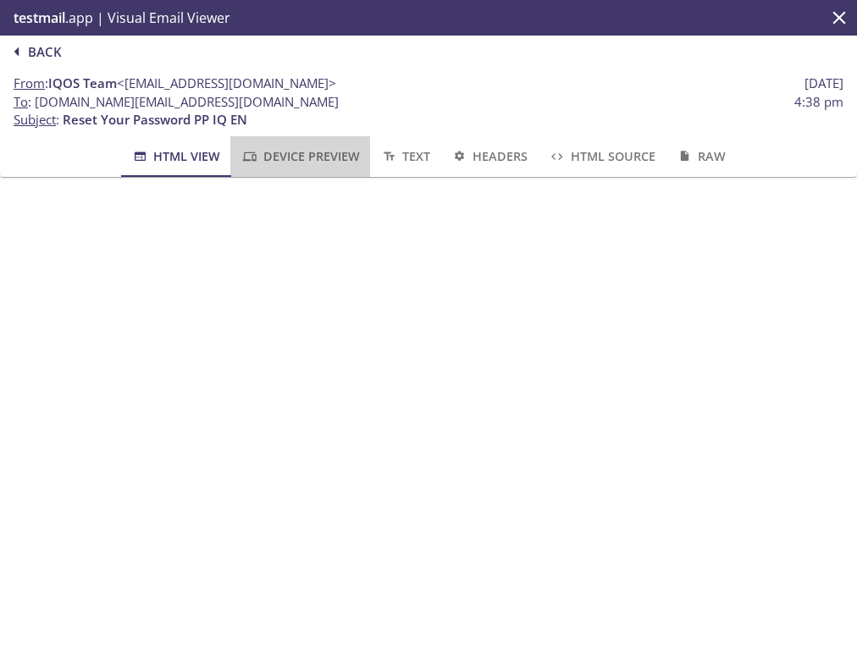
click at [332, 162] on span "Device Preview" at bounding box center [299, 156] width 119 height 21
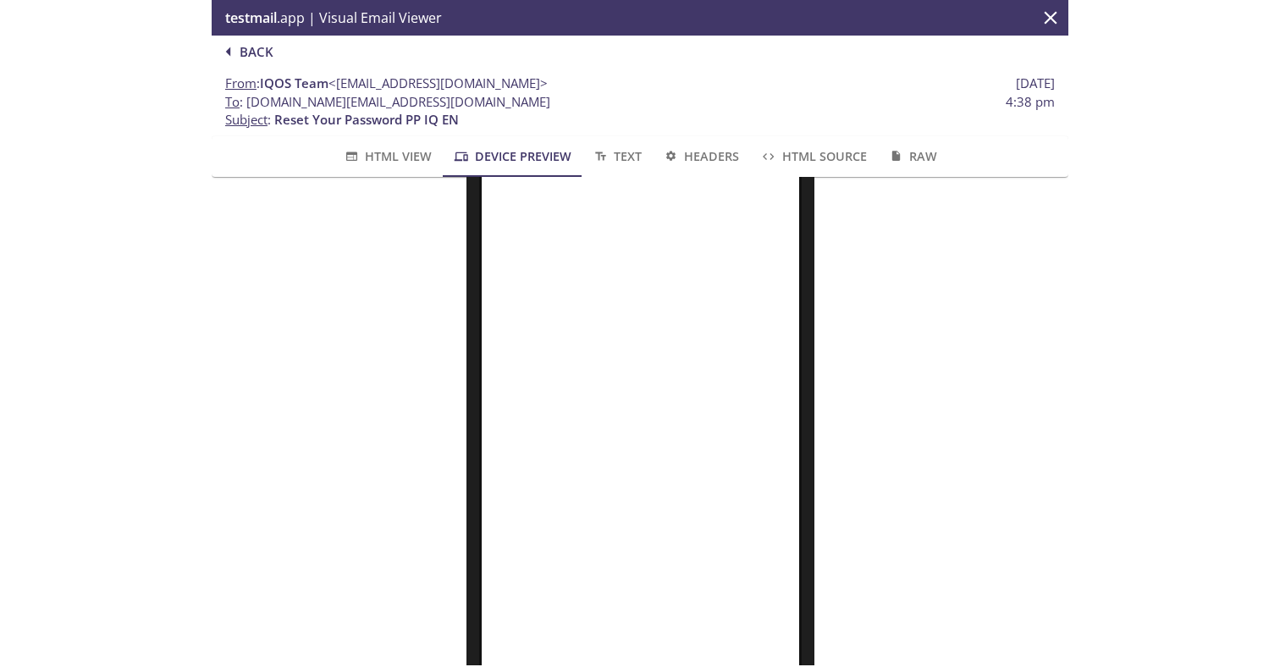
scroll to position [210, 0]
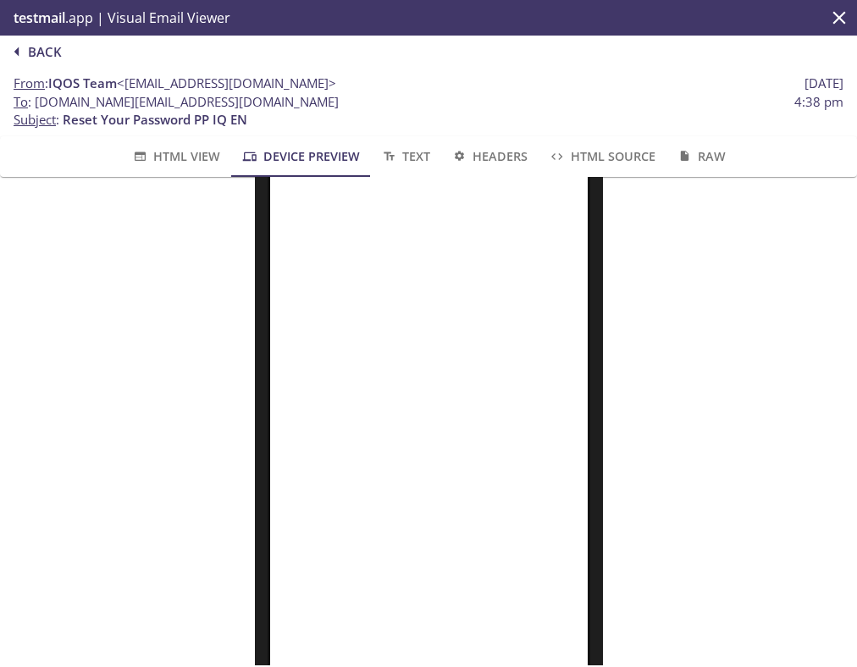
click at [748, 430] on div at bounding box center [428, 436] width 816 height 789
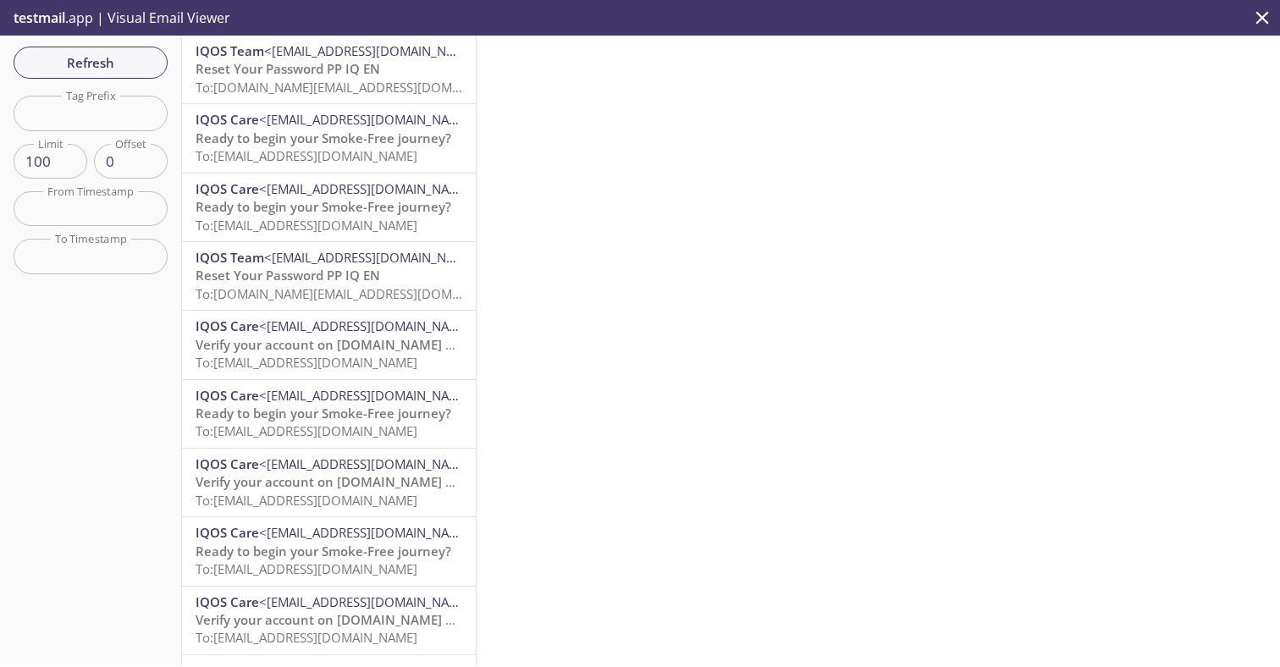
click at [85, 433] on div "Refresh Filters Tag Prefix Tag Prefix Limit 100 Limit Offset 0 Offset From Time…" at bounding box center [91, 351] width 182 height 630
click at [301, 76] on span "Reset Your Password PP IQ EN" at bounding box center [288, 68] width 185 height 17
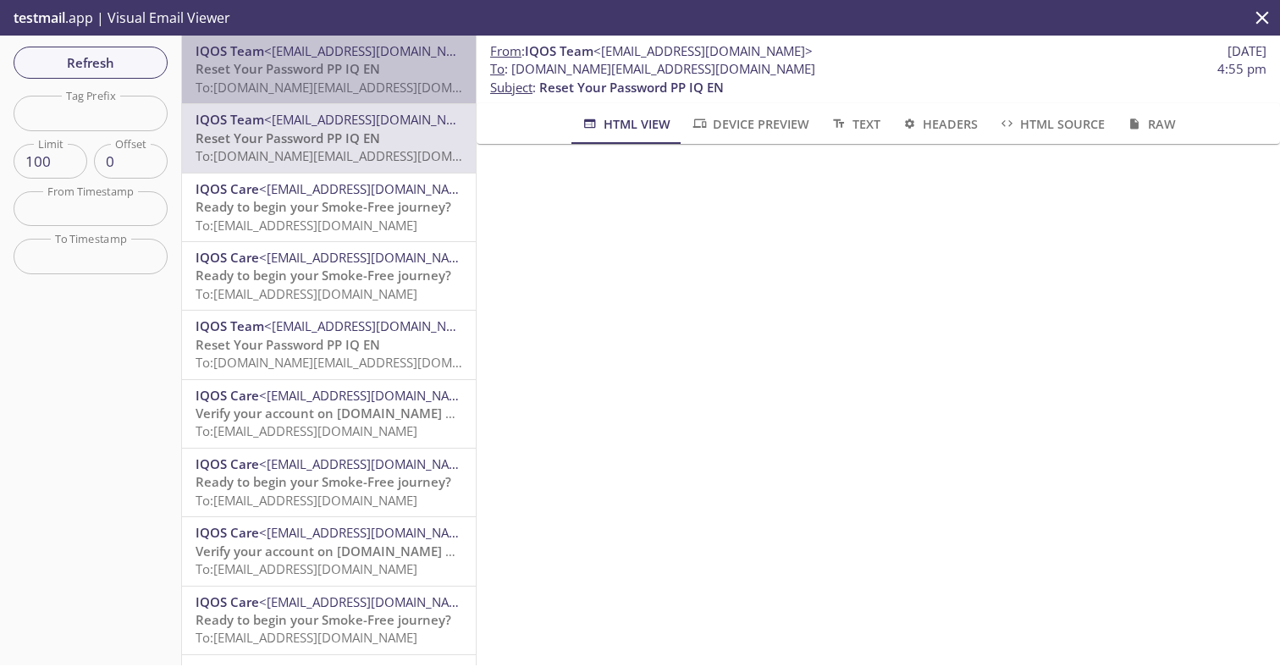
click at [298, 69] on span "Reset Your Password PP IQ EN" at bounding box center [288, 68] width 185 height 17
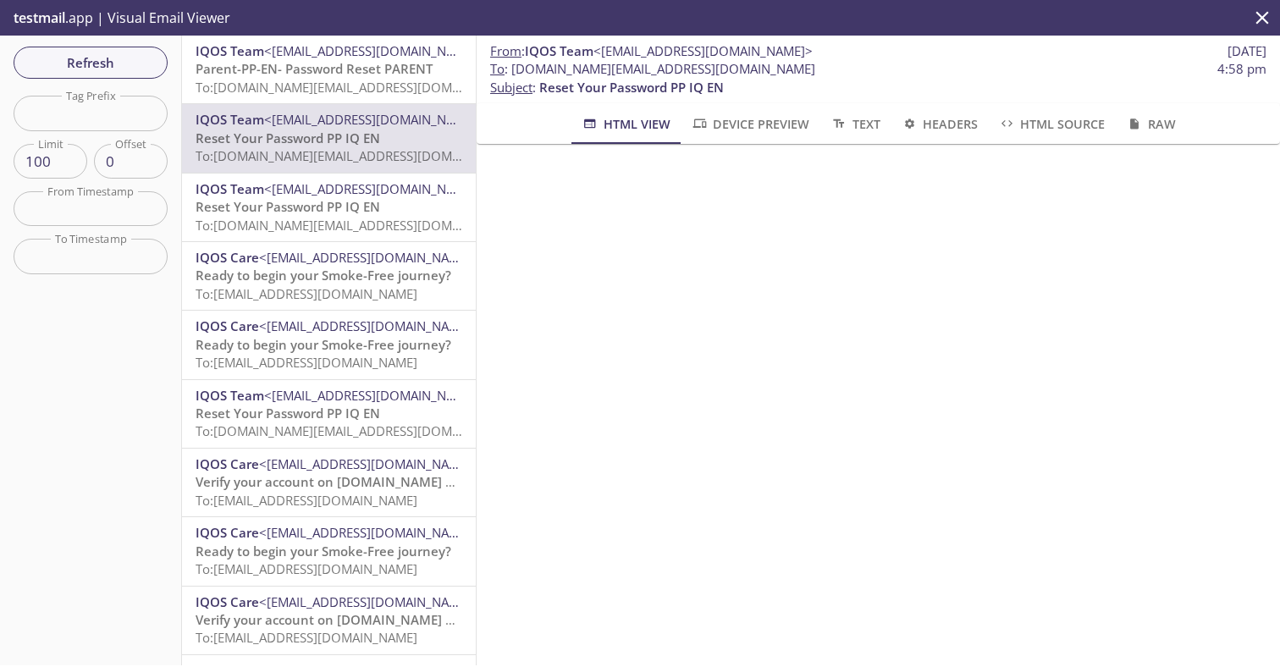
click at [329, 83] on span "To: [DOMAIN_NAME][EMAIL_ADDRESS][DOMAIN_NAME]" at bounding box center [357, 87] width 322 height 17
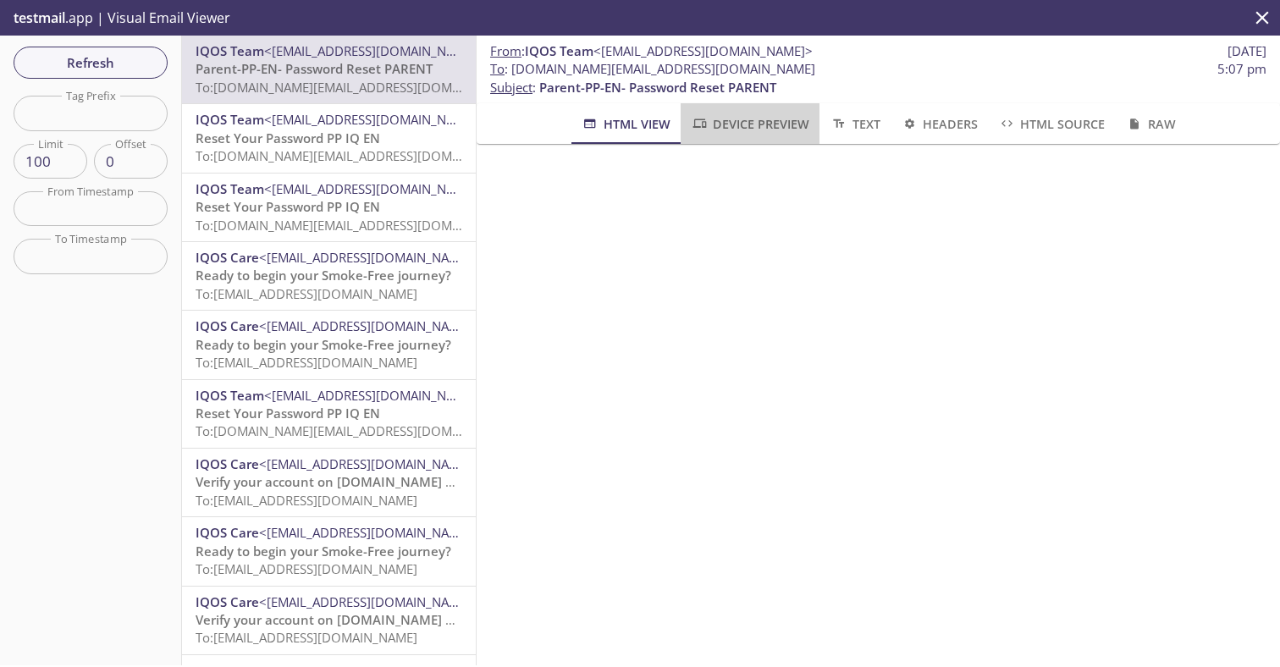
click at [764, 129] on span "Device Preview" at bounding box center [750, 123] width 119 height 21
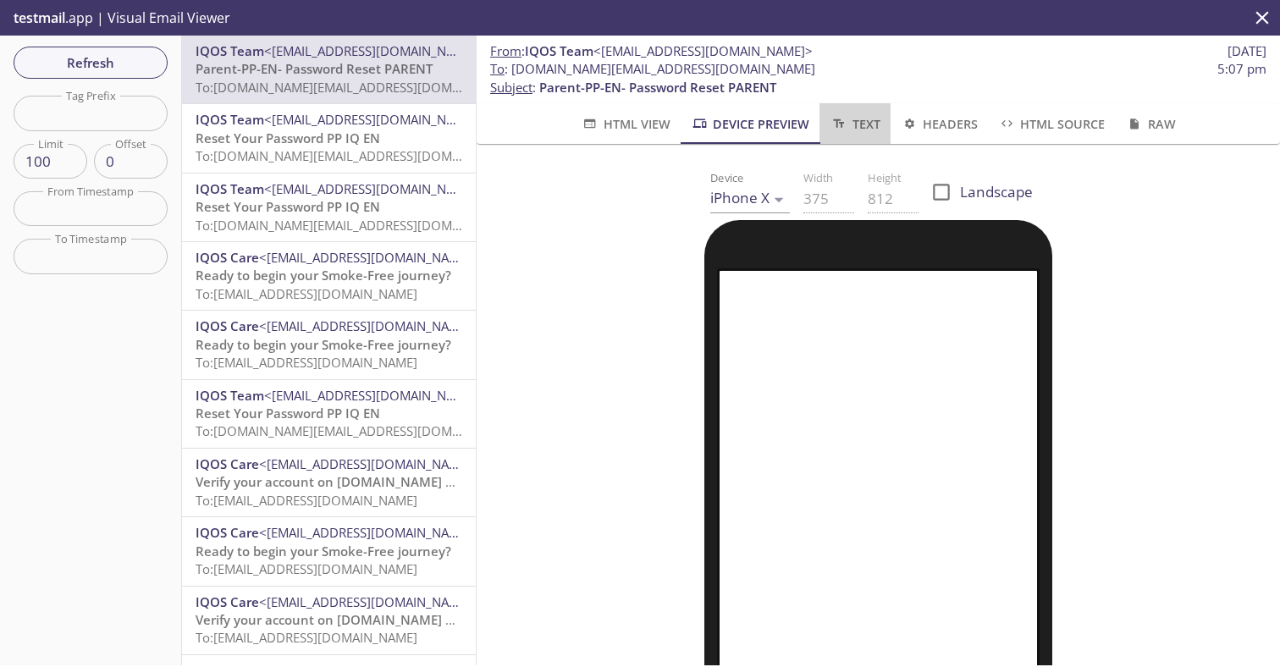
click at [843, 128] on icon "button" at bounding box center [839, 124] width 18 height 14
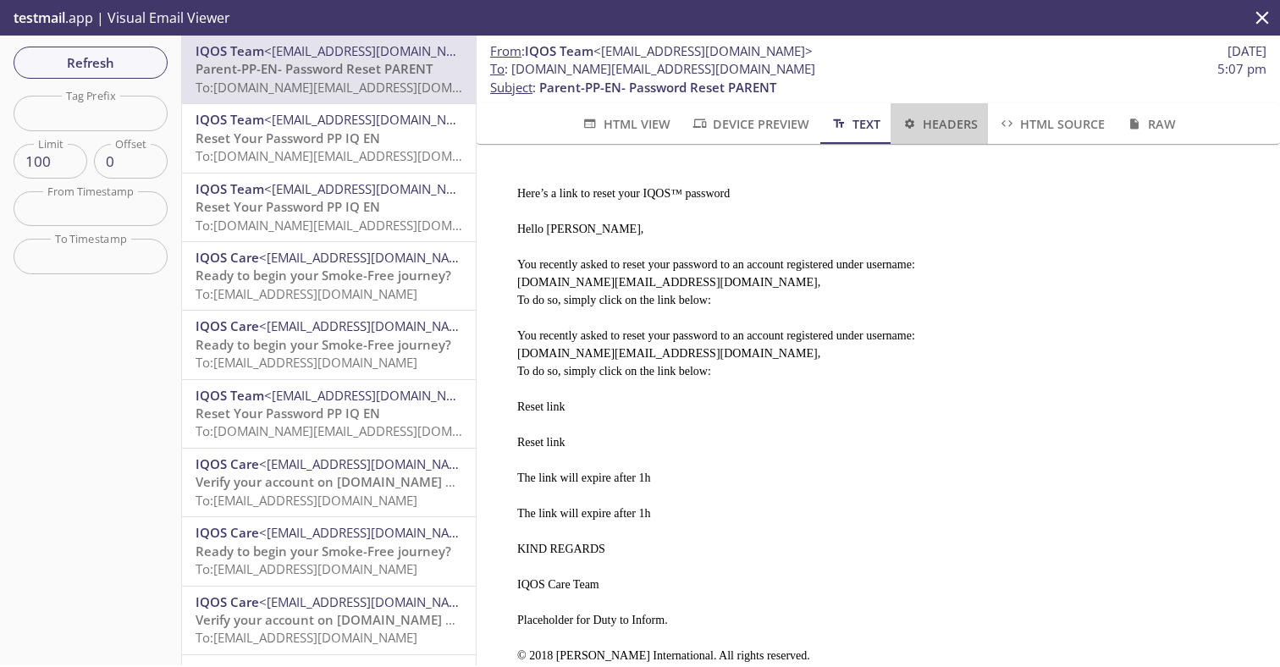
click at [913, 131] on span "Headers" at bounding box center [939, 123] width 77 height 21
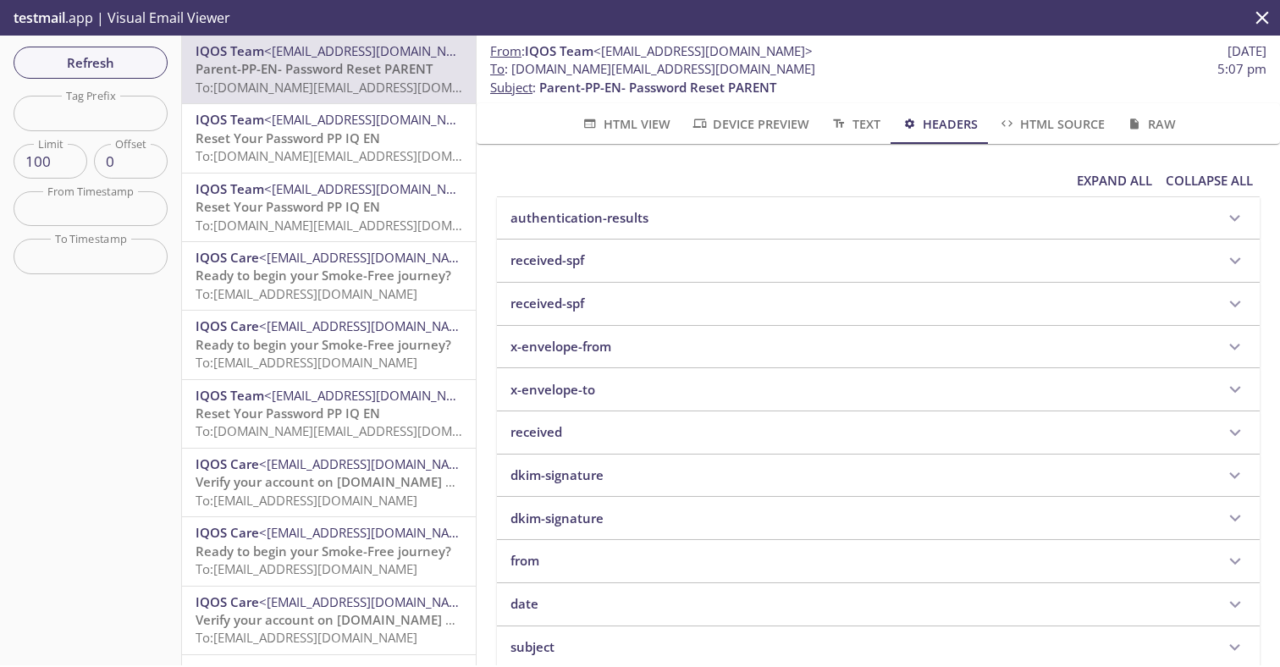
click at [624, 136] on button "HTML View" at bounding box center [625, 123] width 109 height 41
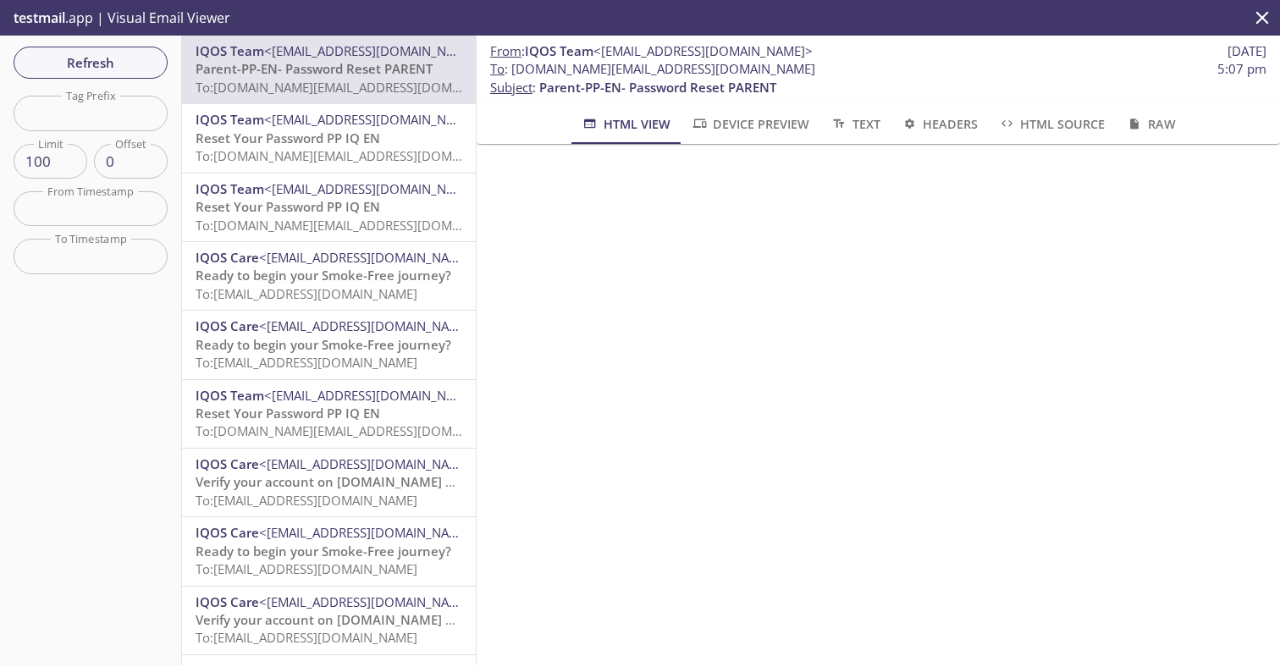
click at [728, 122] on span "Device Preview" at bounding box center [750, 123] width 119 height 21
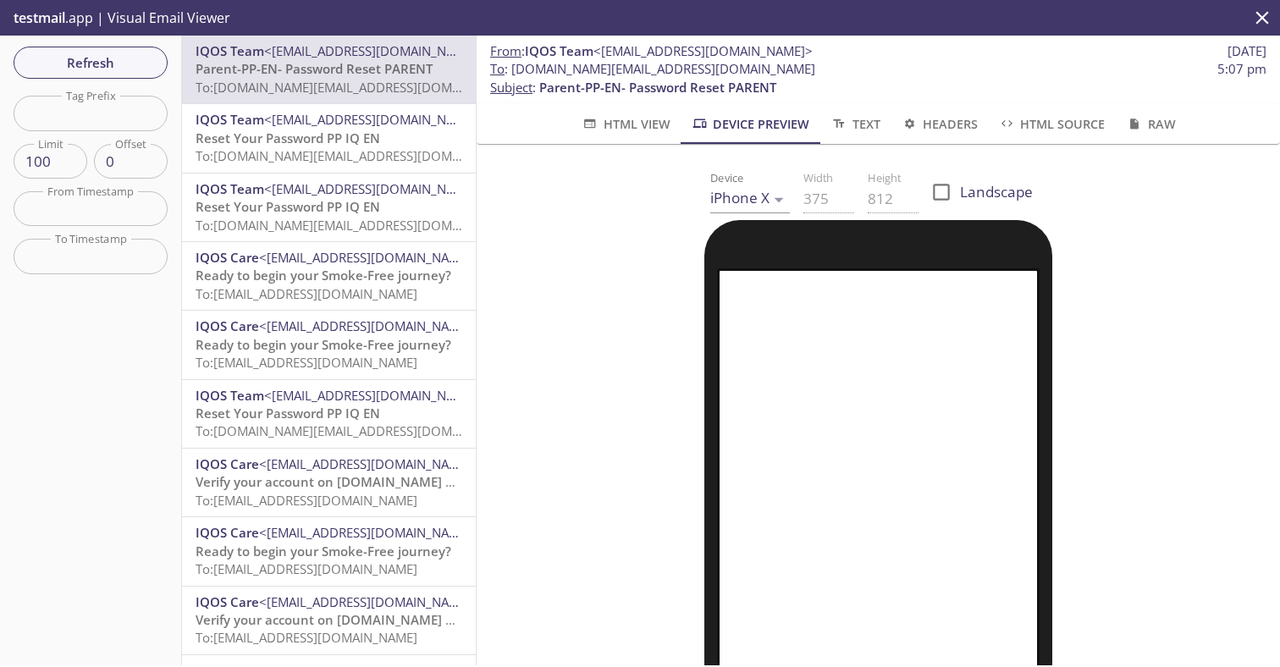
click at [849, 115] on span "Text" at bounding box center [855, 123] width 50 height 21
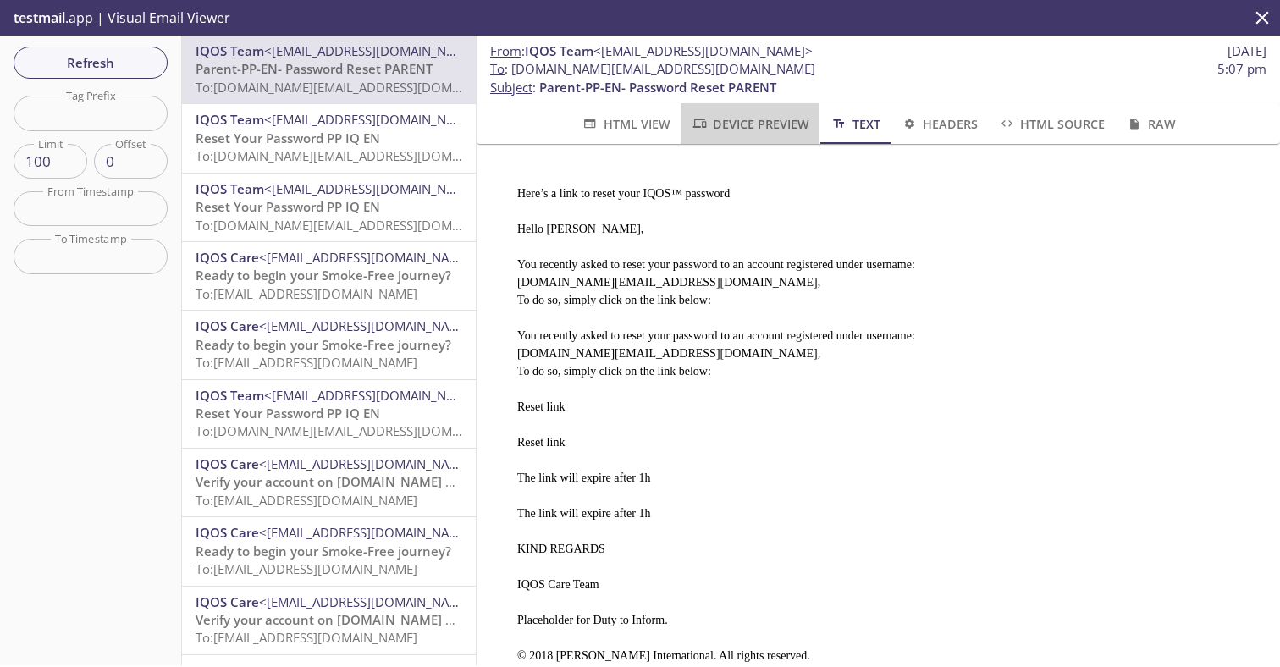
click at [764, 120] on span "Device Preview" at bounding box center [750, 123] width 119 height 21
